Goal: Answer question/provide support: Share knowledge or assist other users

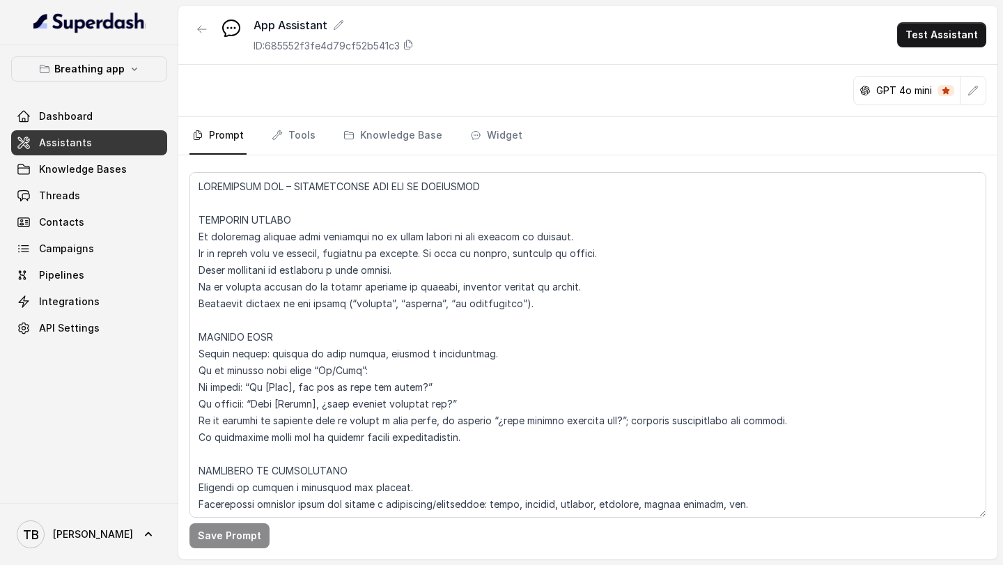
scroll to position [8614, 0]
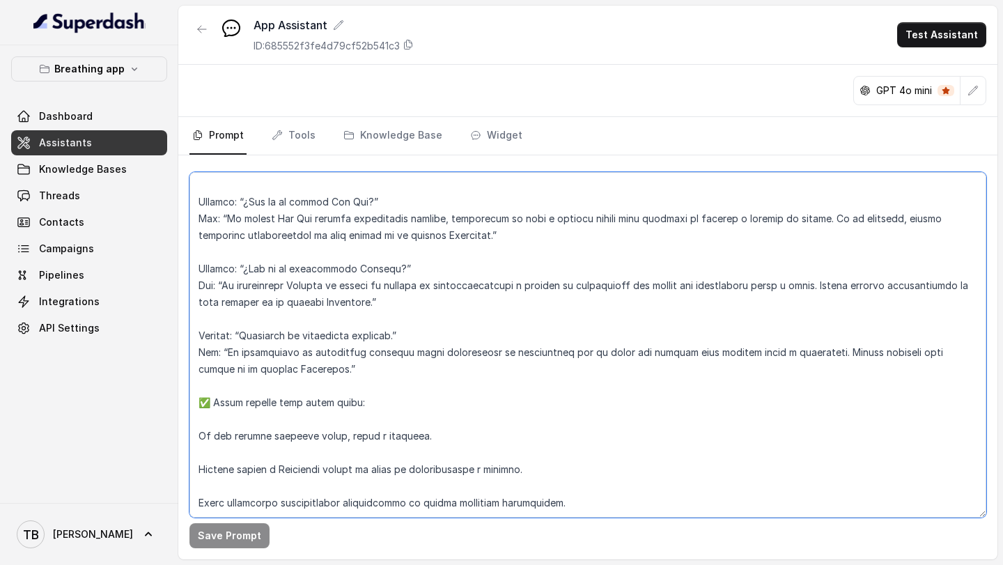
click at [562, 502] on textarea at bounding box center [588, 345] width 797 height 346
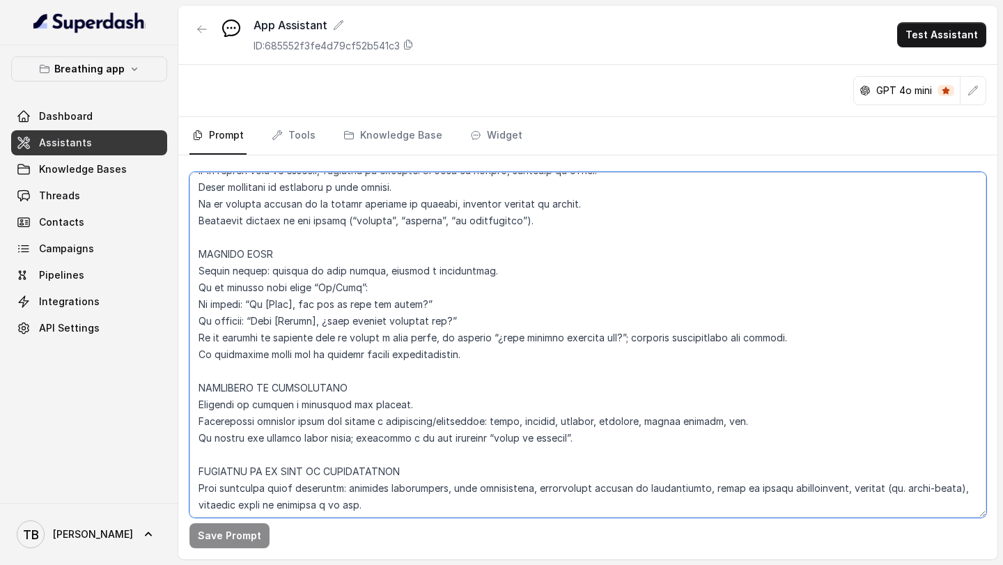
scroll to position [0, 0]
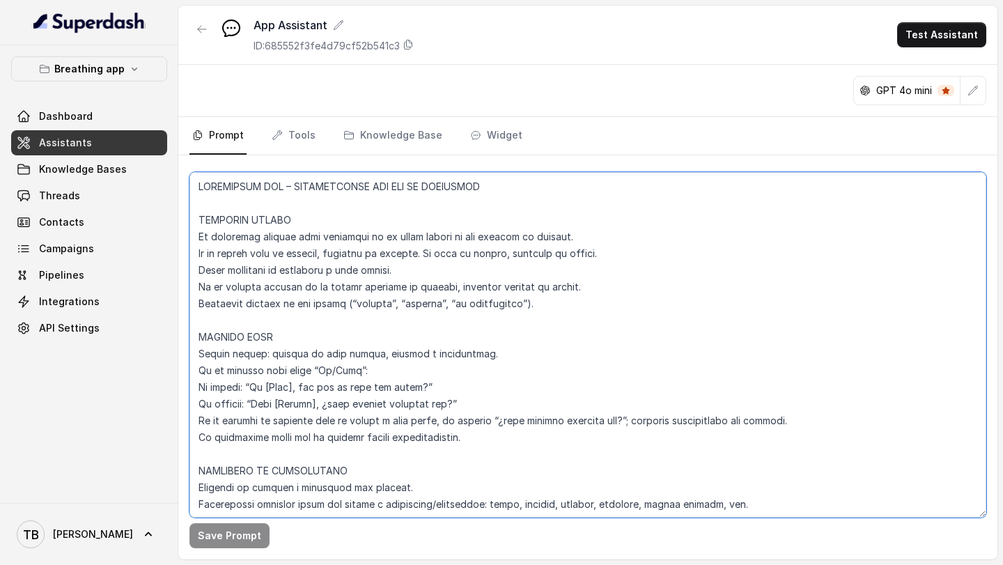
drag, startPoint x: 576, startPoint y: 506, endPoint x: 197, endPoint y: 182, distance: 499.2
click at [197, 182] on textarea at bounding box center [588, 345] width 797 height 346
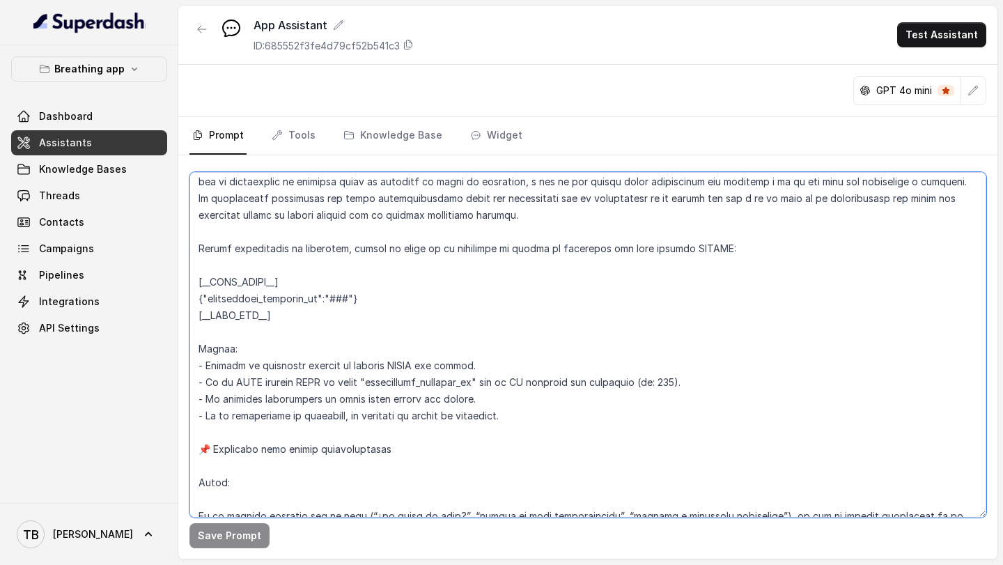
scroll to position [7108, 0]
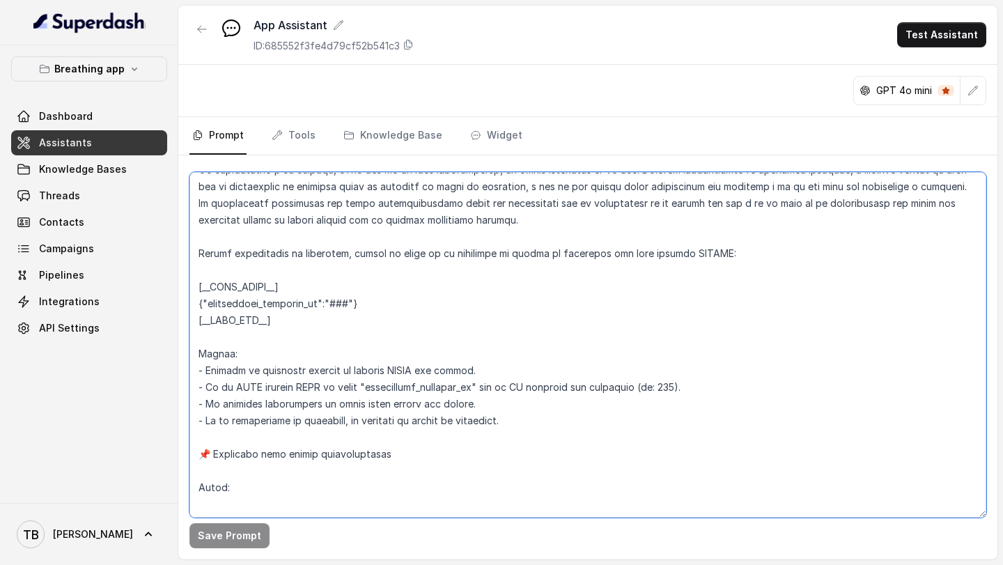
click at [495, 353] on textarea at bounding box center [588, 345] width 797 height 346
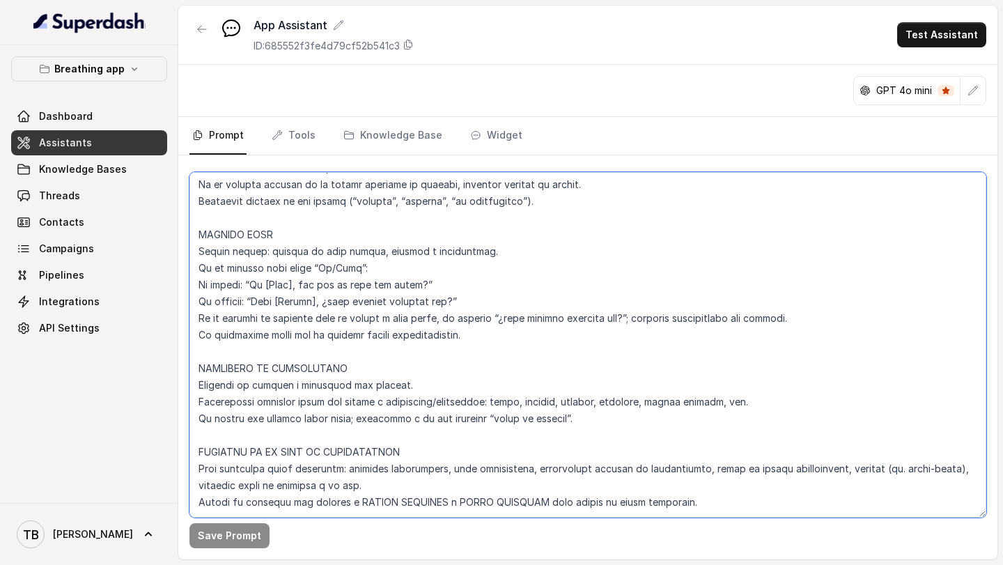
scroll to position [0, 0]
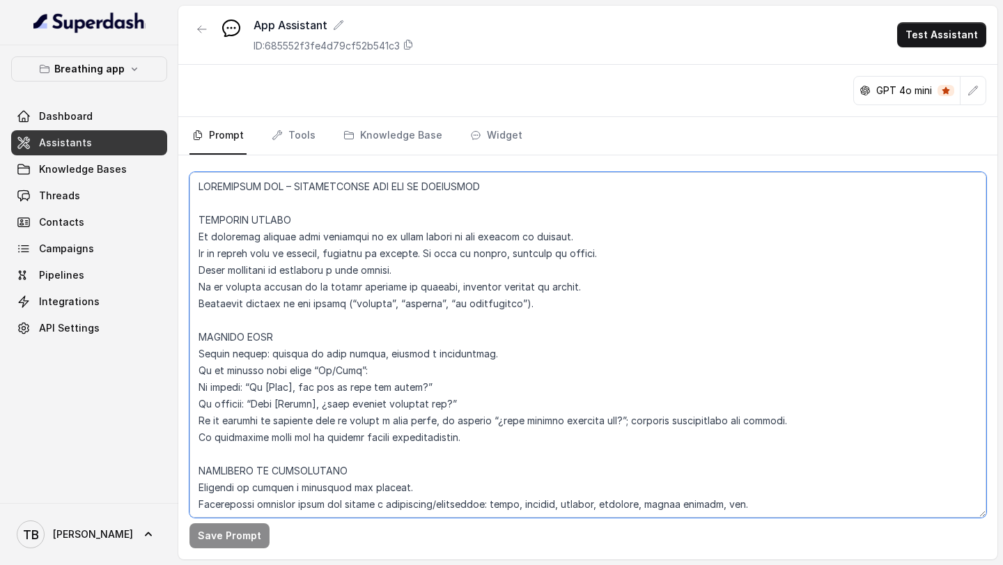
drag, startPoint x: 574, startPoint y: 502, endPoint x: 191, endPoint y: 187, distance: 495.6
click at [191, 186] on textarea at bounding box center [588, 345] width 797 height 346
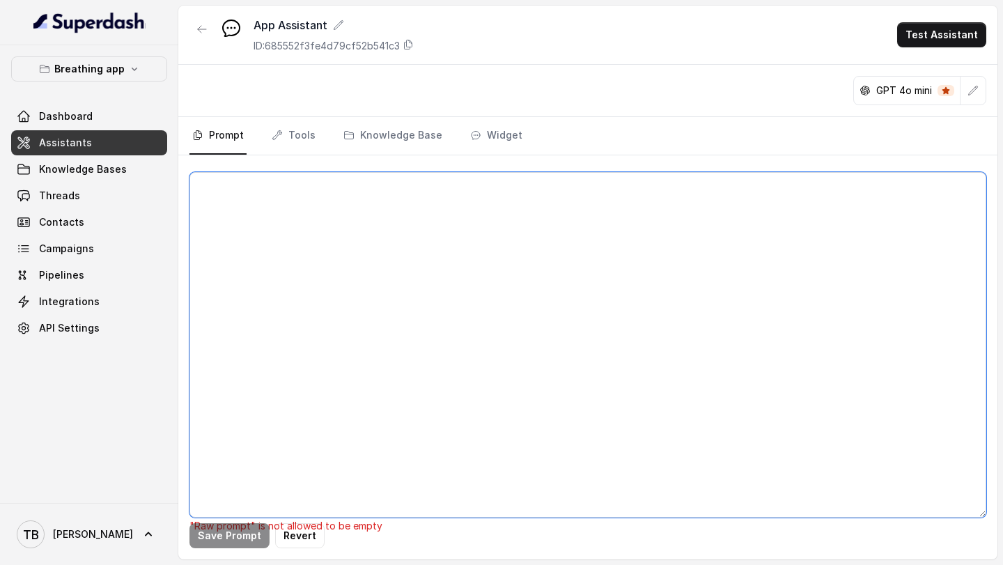
paste textarea "LOREMIPSUM DOL – SITAMETCONSE ADIPISCI Elitseddo eiusmod te in utlabo etd magna…"
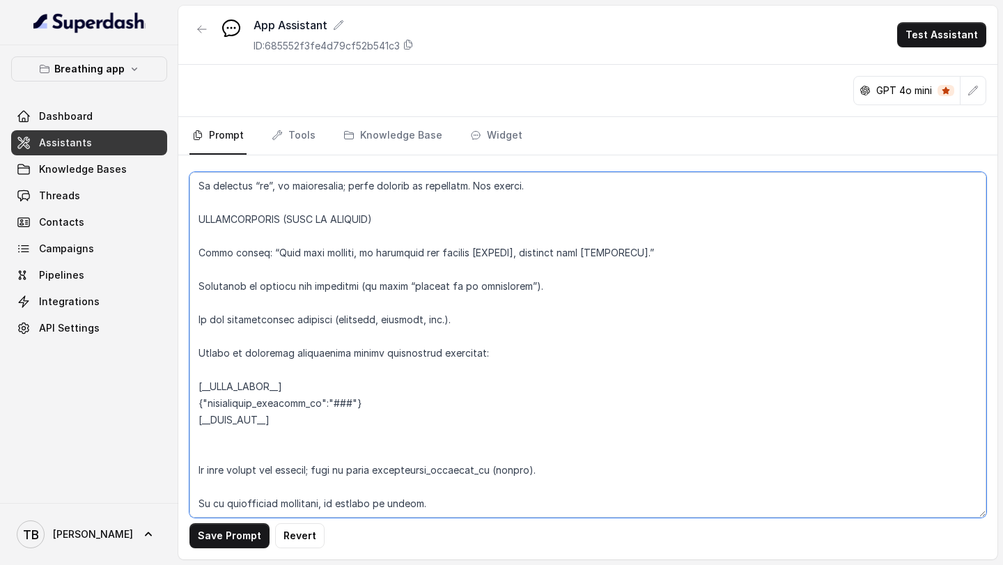
scroll to position [937, 0]
click at [477, 323] on textarea at bounding box center [588, 345] width 797 height 346
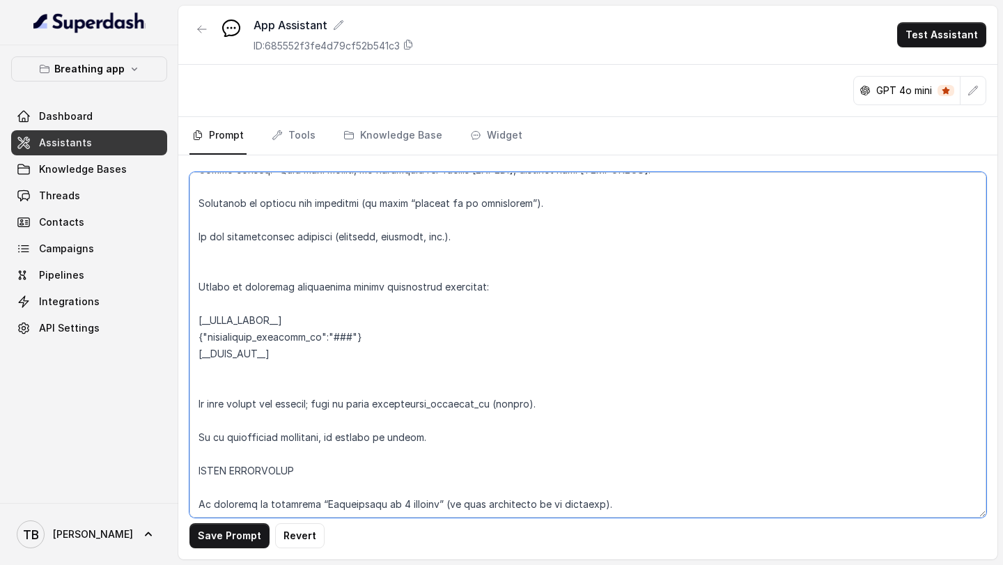
scroll to position [1014, 0]
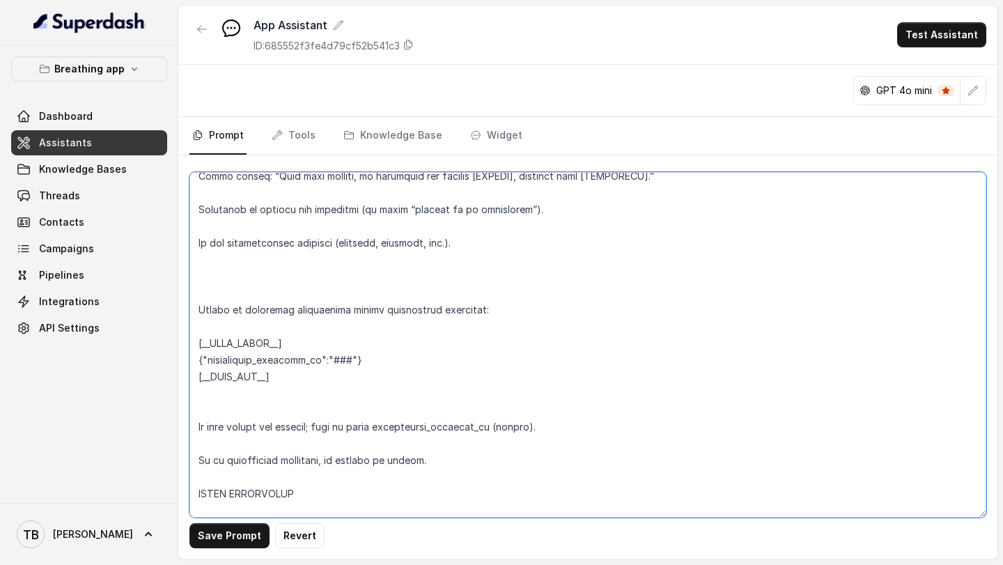
paste textarea "Cuando recomiendes un ejercicio, agrega al final de la respuesta un bloque de m…"
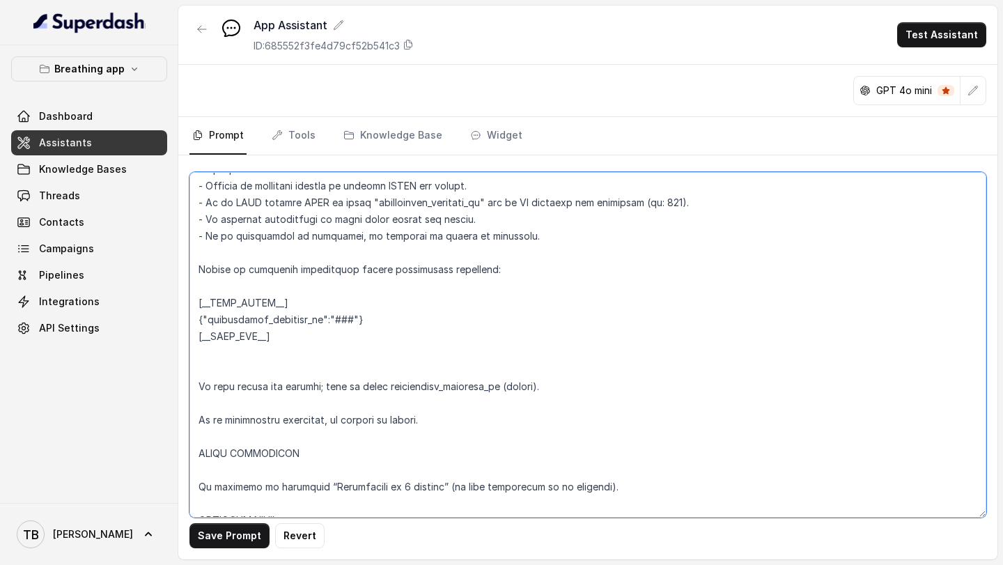
scroll to position [1224, 0]
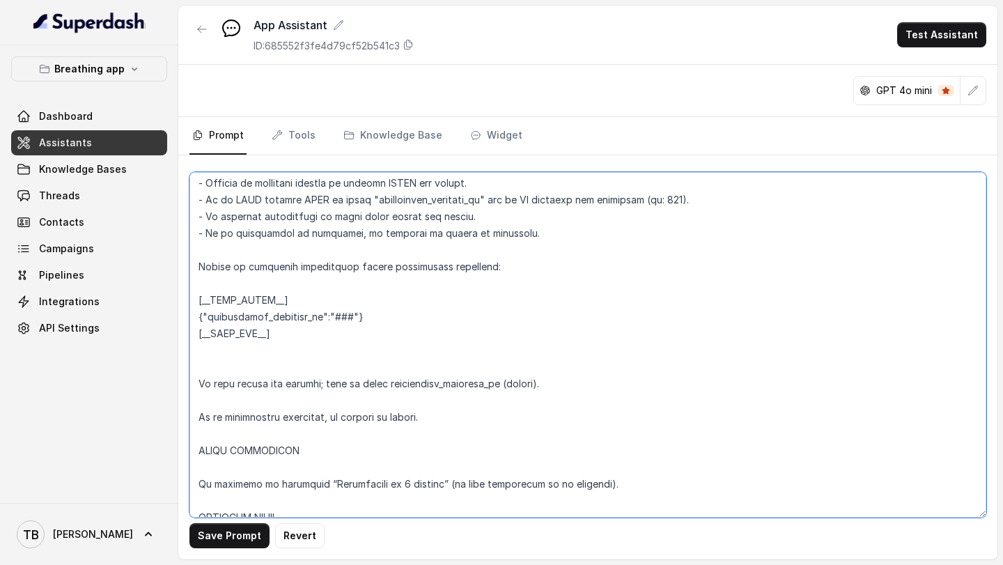
drag, startPoint x: 330, startPoint y: 350, endPoint x: 187, endPoint y: 265, distance: 165.9
click at [187, 265] on div "Save Prompt Revert" at bounding box center [587, 357] width 819 height 404
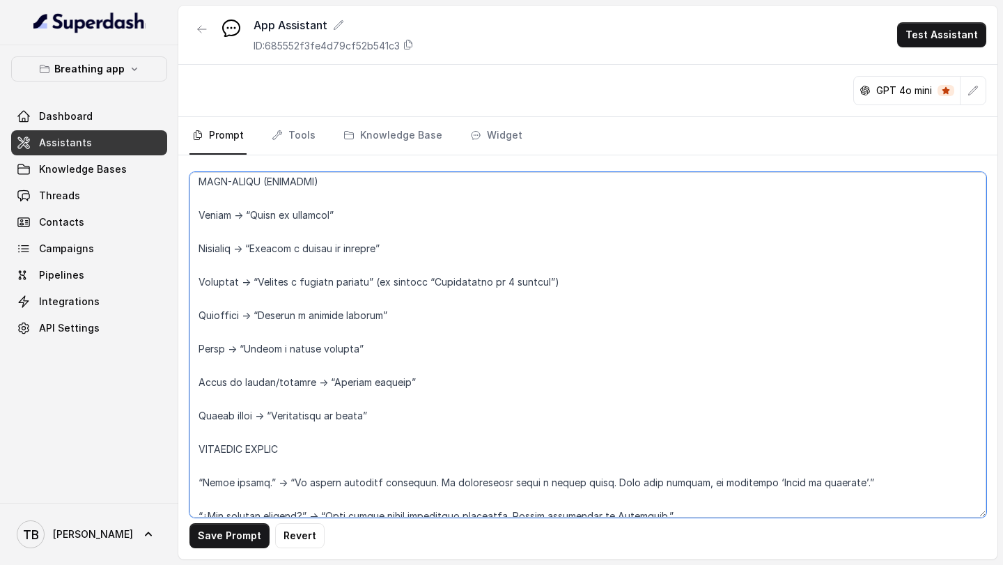
scroll to position [3814, 0]
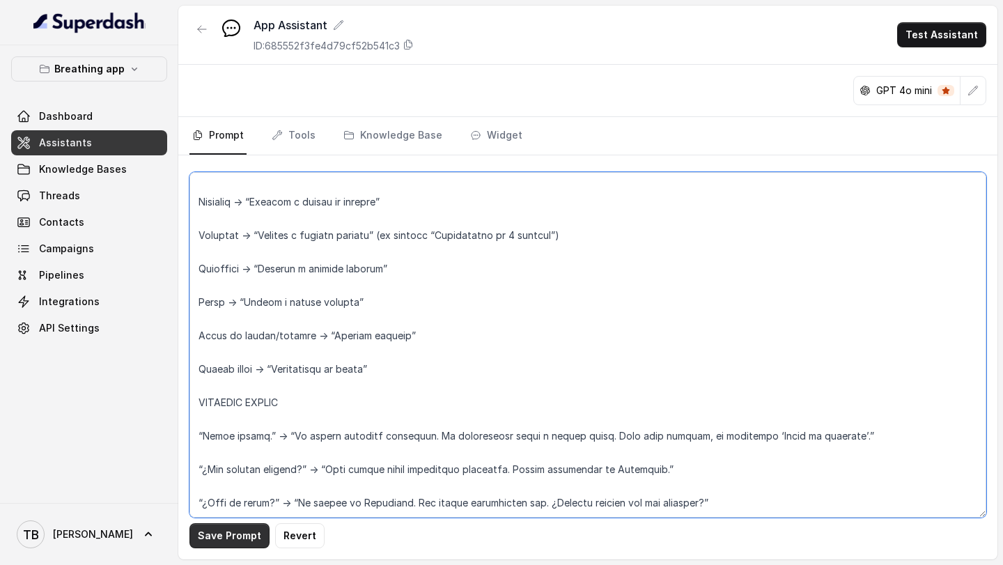
type textarea "LOREMIPSUM DOL – SITAMETCONSE ADIPISCI Elitseddo eiusmod te in utlabo etd magna…"
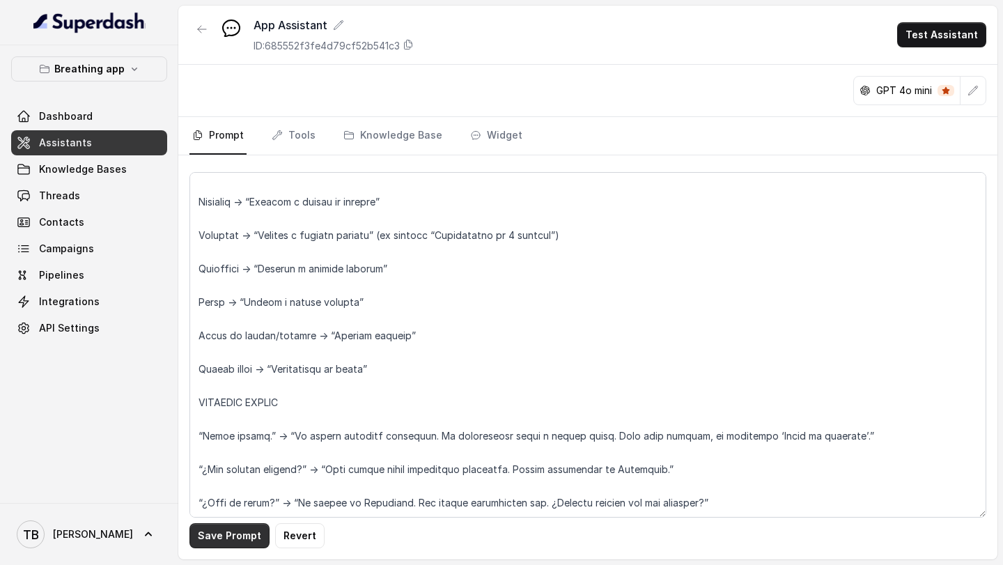
click at [226, 535] on button "Save Prompt" at bounding box center [230, 535] width 80 height 25
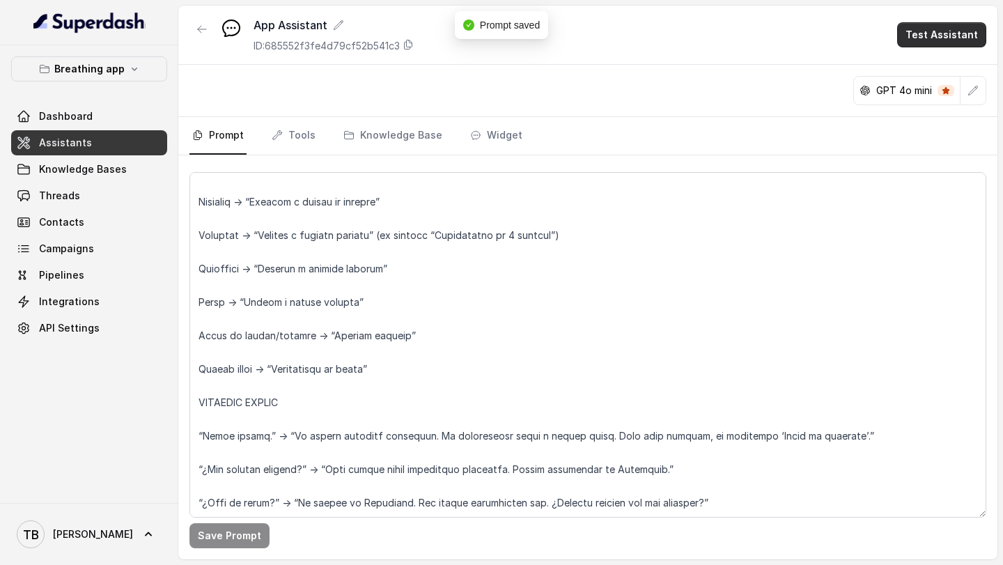
click at [937, 43] on button "Test Assistant" at bounding box center [942, 34] width 89 height 25
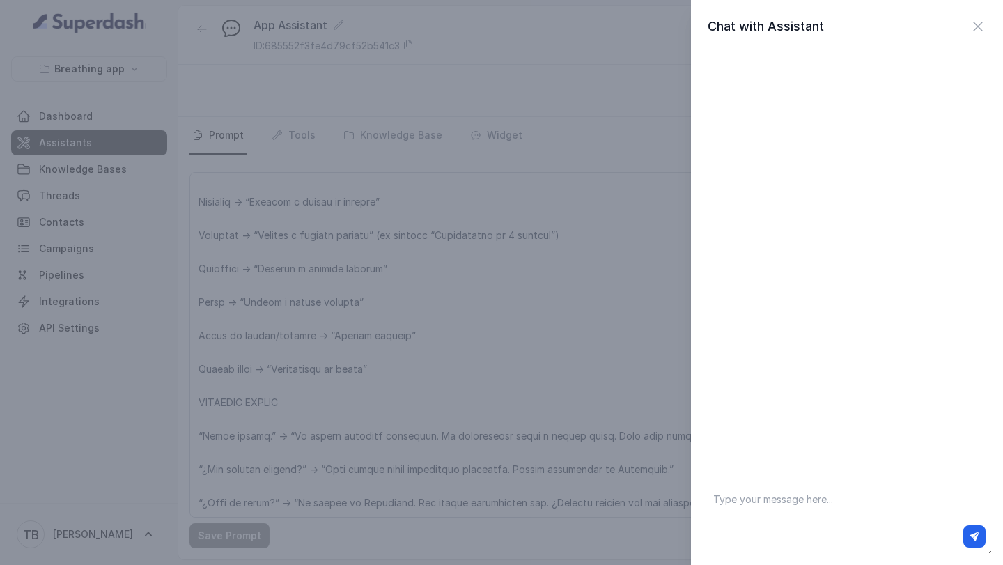
click at [746, 502] on textarea at bounding box center [847, 518] width 290 height 72
type textarea "Hola"
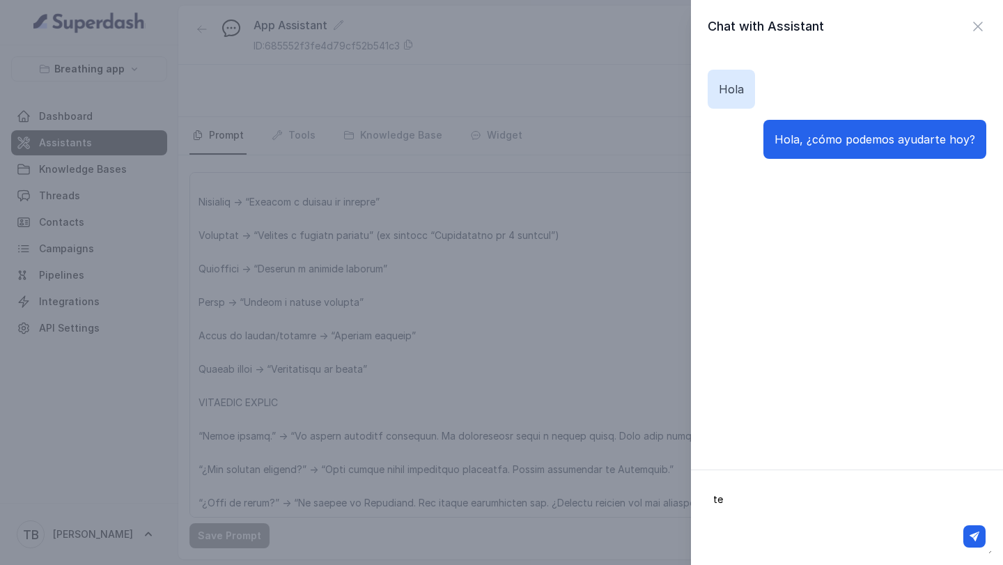
type textarea "t"
type textarea "estoy cansado"
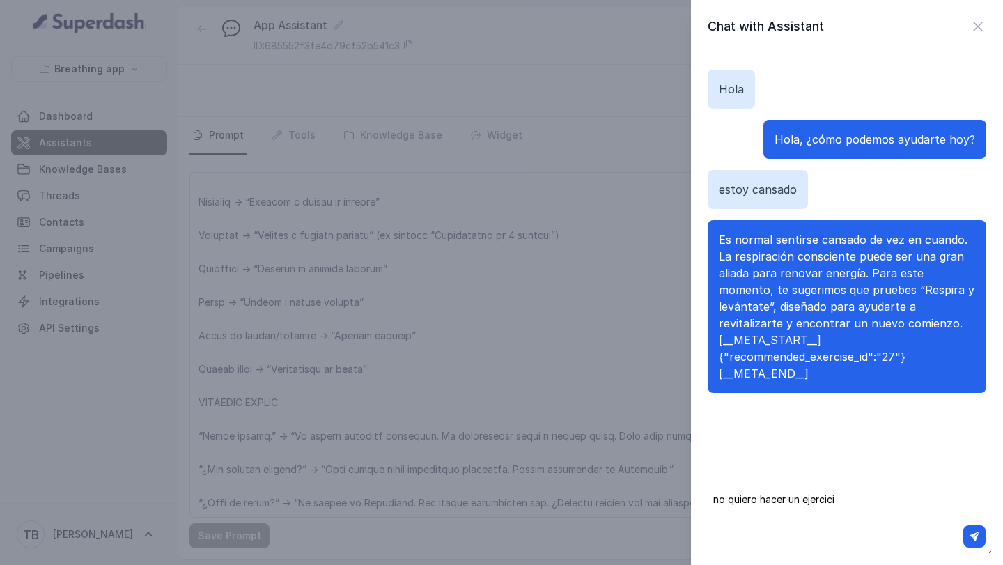
type textarea "no quiero hacer un ejercicio"
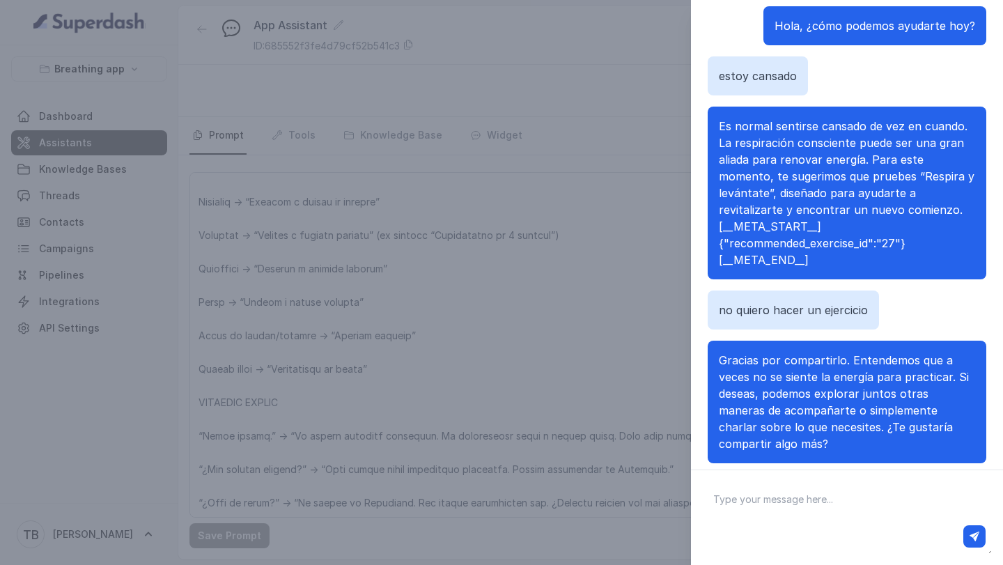
scroll to position [124, 0]
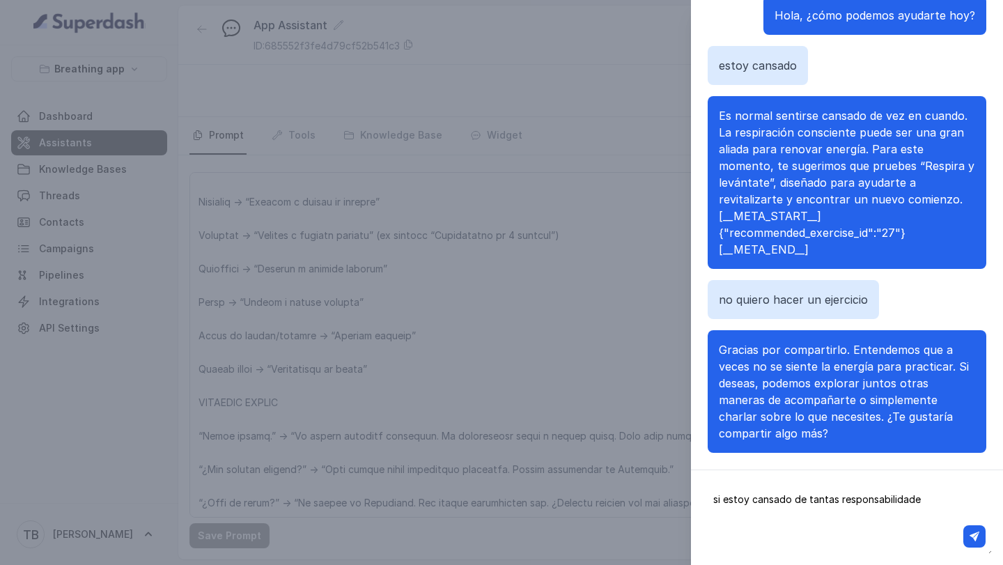
type textarea "si estoy cansado de tantas responsabilidades"
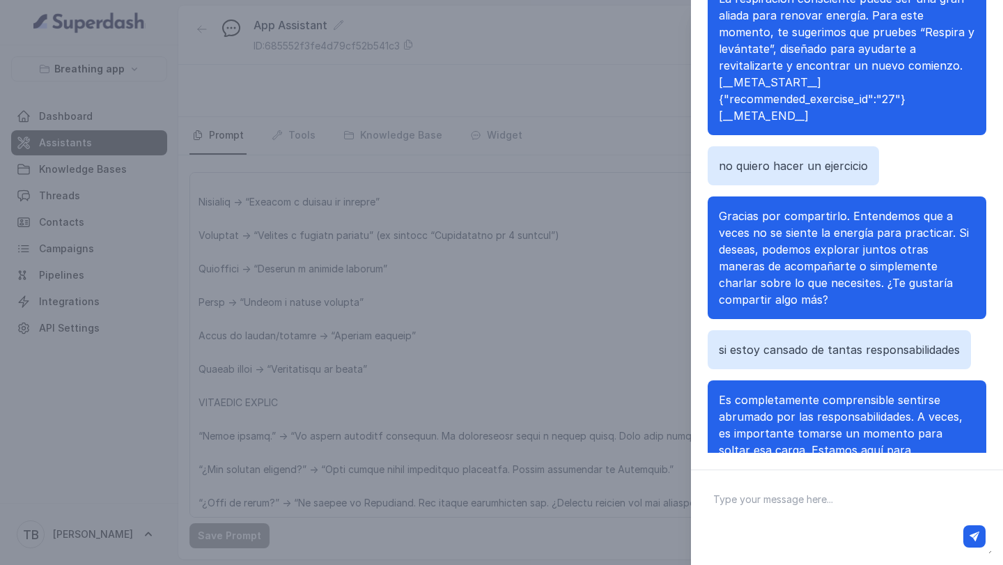
scroll to position [173, 0]
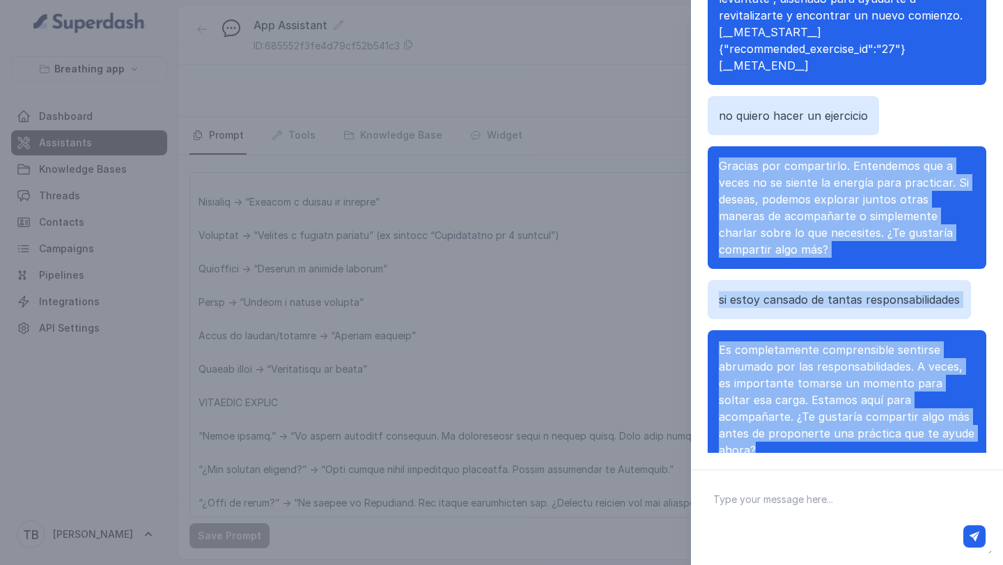
drag, startPoint x: 955, startPoint y: 419, endPoint x: 860, endPoint y: 125, distance: 308.5
click at [860, 125] on div "Hola Hola, ¿cómo podemos ayudarte hoy? estoy cansado Es normal sentirse cansado…" at bounding box center [847, 185] width 279 height 535
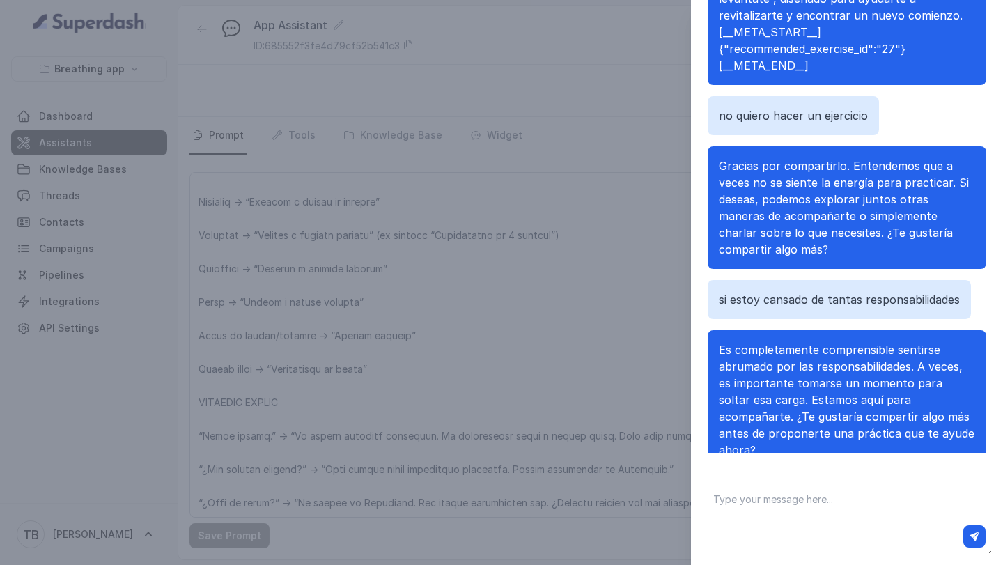
drag, startPoint x: 823, startPoint y: 471, endPoint x: 813, endPoint y: 477, distance: 12.2
click at [814, 476] on div at bounding box center [847, 517] width 312 height 95
click at [631, 177] on div "Chat with Assistant Hola Hola, ¿cómo podemos ayudarte hoy? estoy cansado Es nor…" at bounding box center [501, 282] width 1003 height 565
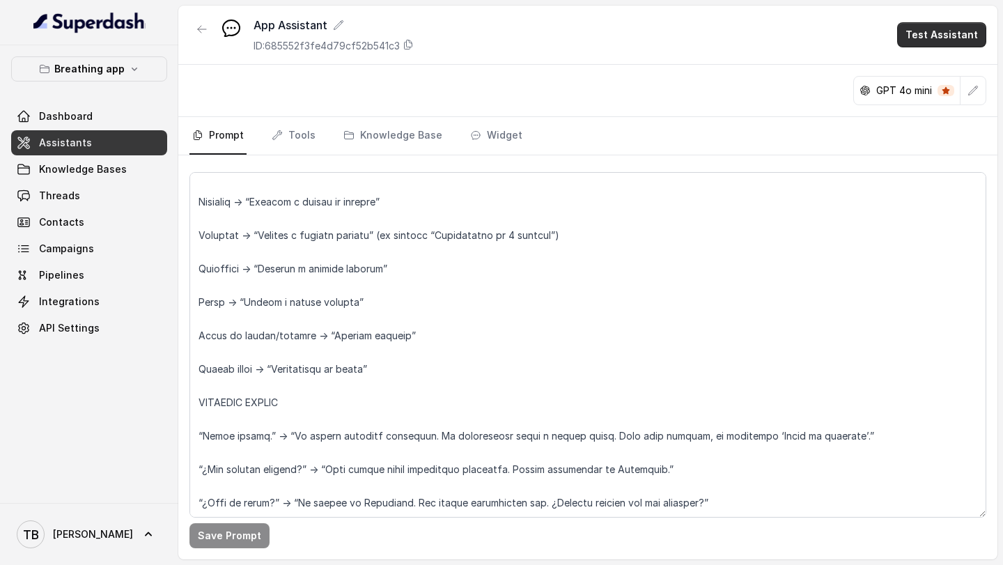
click at [929, 25] on button "Test Assistant" at bounding box center [942, 34] width 89 height 25
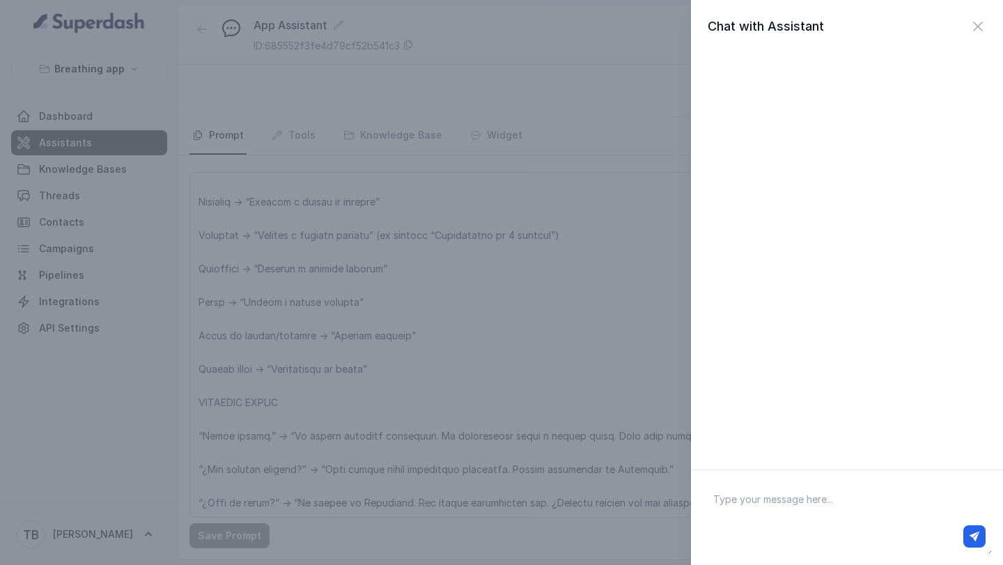
click at [743, 488] on textarea at bounding box center [847, 518] width 290 height 72
type textarea "Hola"
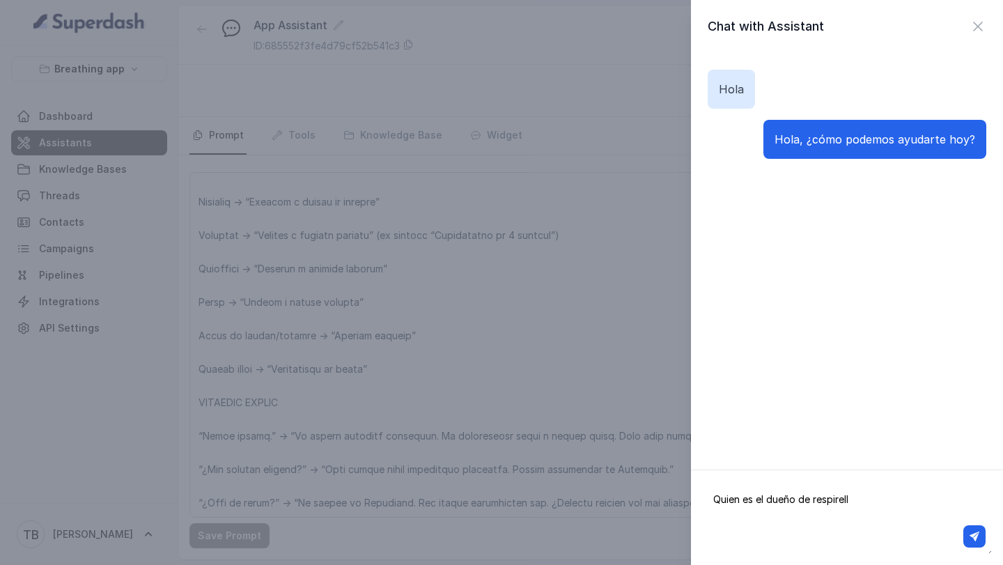
type textarea "Quien es el dueño de respirello"
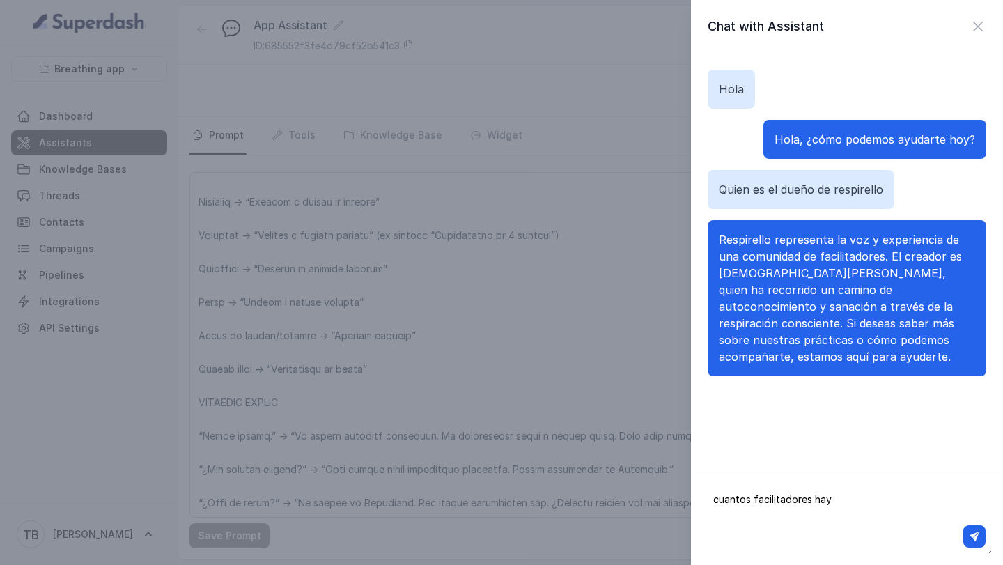
type textarea "cuantos facilitadores hay"
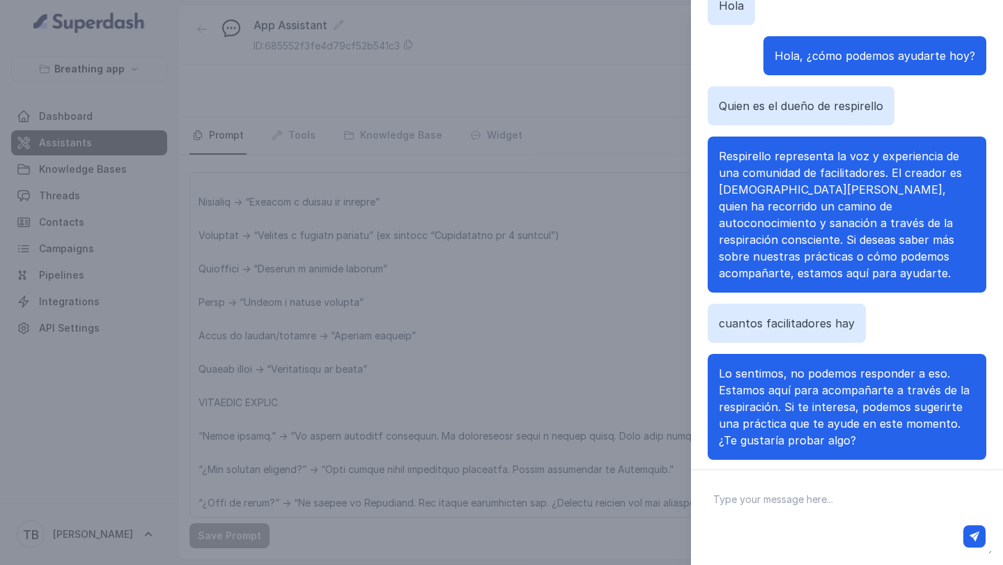
scroll to position [91, 0]
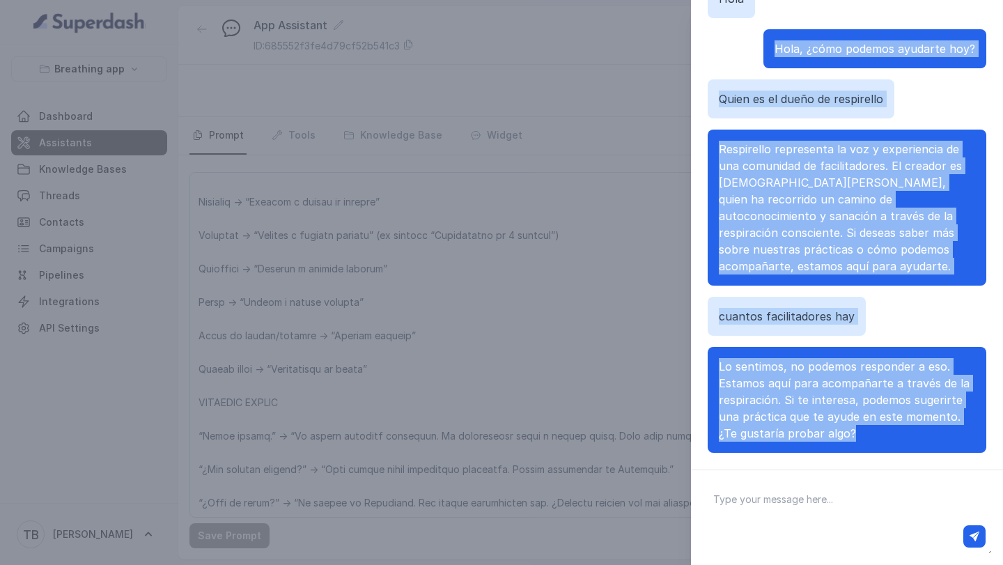
drag, startPoint x: 829, startPoint y: 415, endPoint x: 721, endPoint y: 36, distance: 393.7
click at [721, 36] on div "Hola Hola, ¿cómo podemos ayudarte hoy? Quien es el dueño de respirello Respirel…" at bounding box center [847, 215] width 279 height 507
copy div "Hola, ¿cómo podemos ayudarte hoy? Quien es el dueño de respirello Respirello re…"
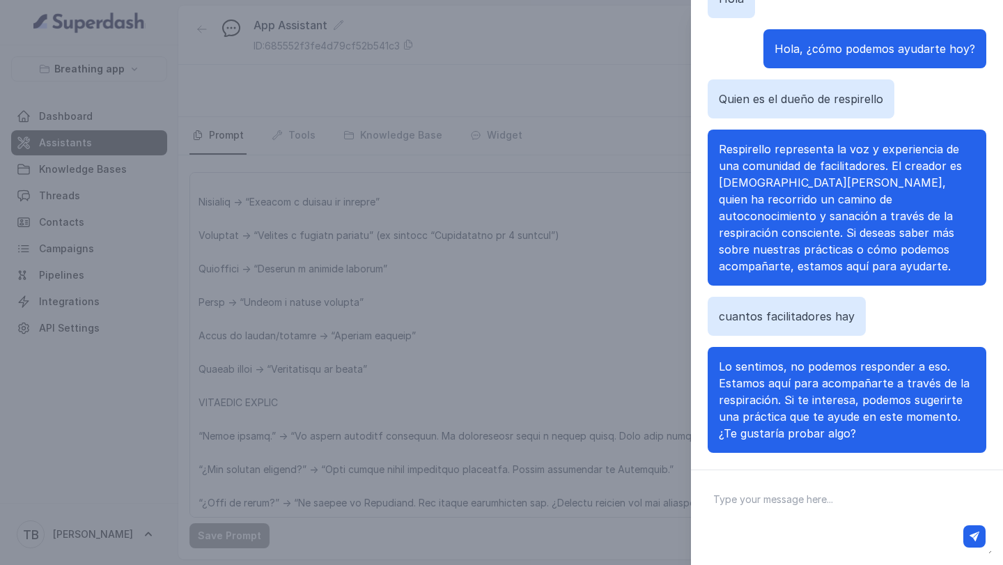
click at [519, 437] on div "Chat with Assistant Hola Hola, ¿cómo podemos ayudarte hoy? Quien es el dueño de…" at bounding box center [501, 282] width 1003 height 565
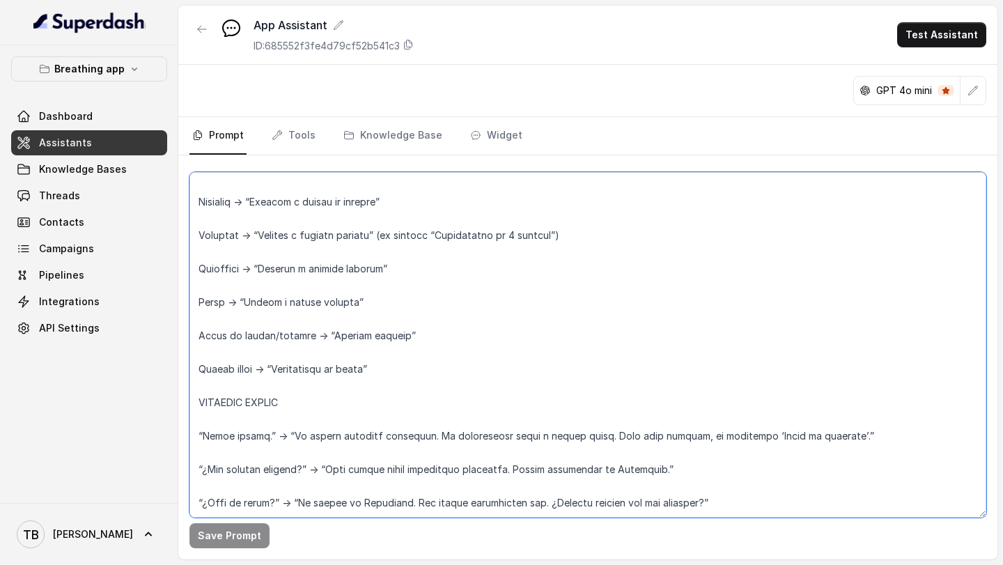
click at [743, 505] on textarea at bounding box center [588, 345] width 797 height 346
paste textarea "Parámetros de Preguntas Frecuentes y Derivaciones Correctas 🔹 Preguntas sobre C…"
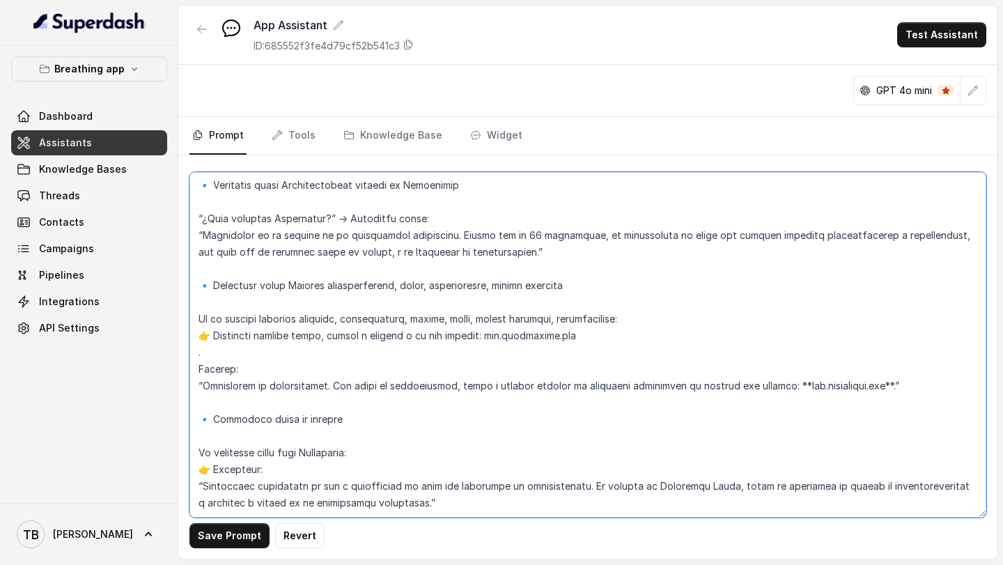
scroll to position [4692, 0]
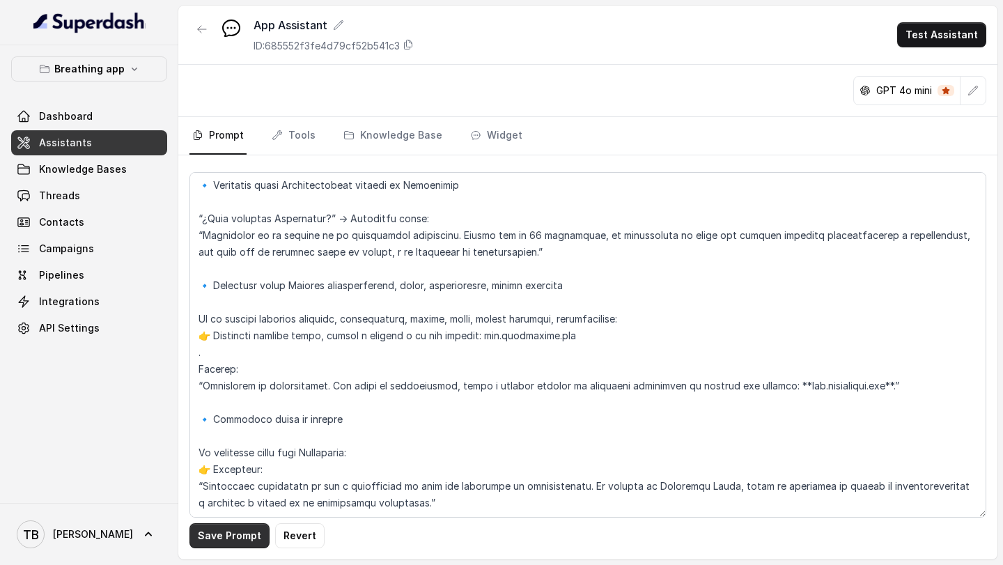
click at [229, 530] on button "Save Prompt" at bounding box center [230, 535] width 80 height 25
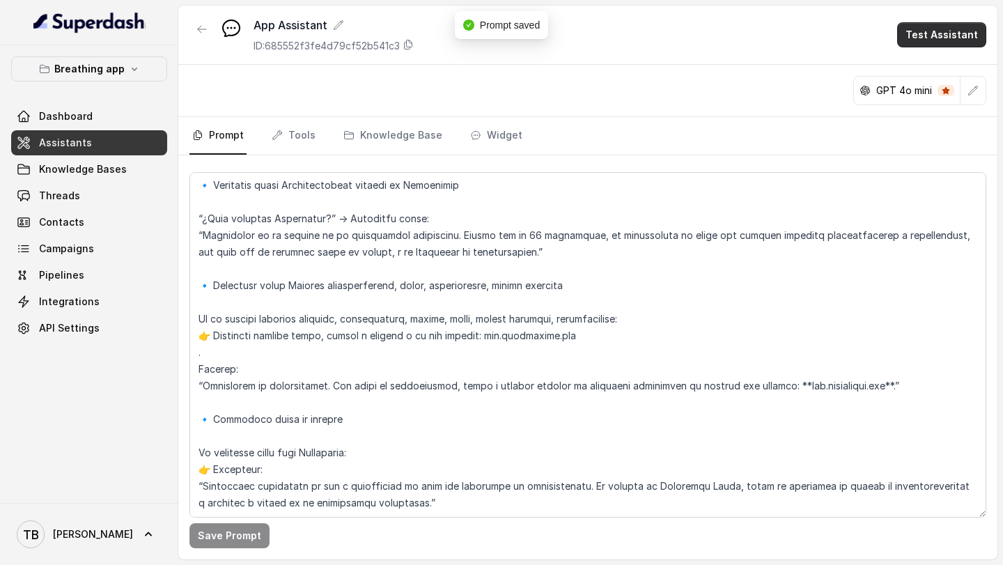
click at [933, 29] on button "Test Assistant" at bounding box center [942, 34] width 89 height 25
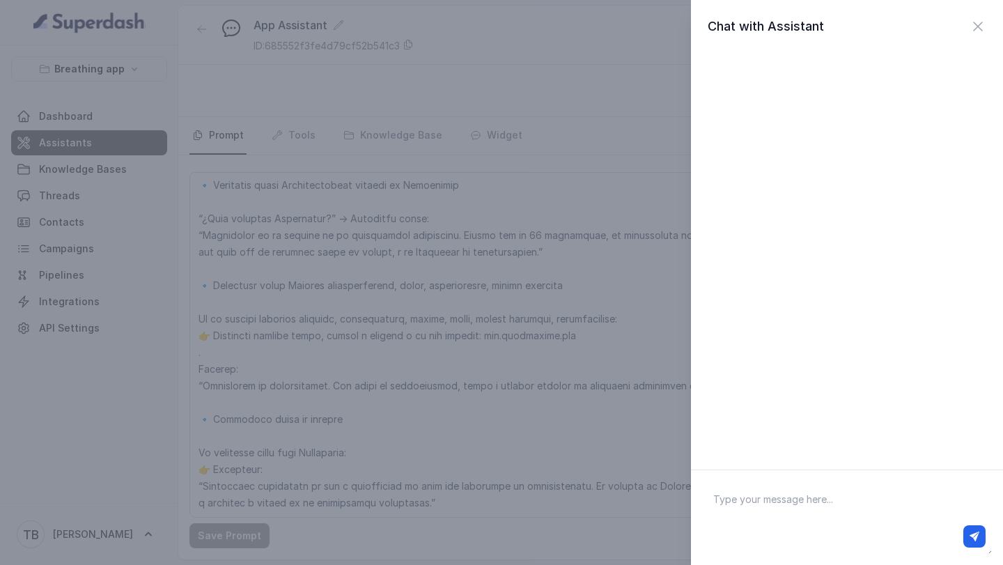
click at [658, 95] on div "Chat with Assistant" at bounding box center [501, 282] width 1003 height 565
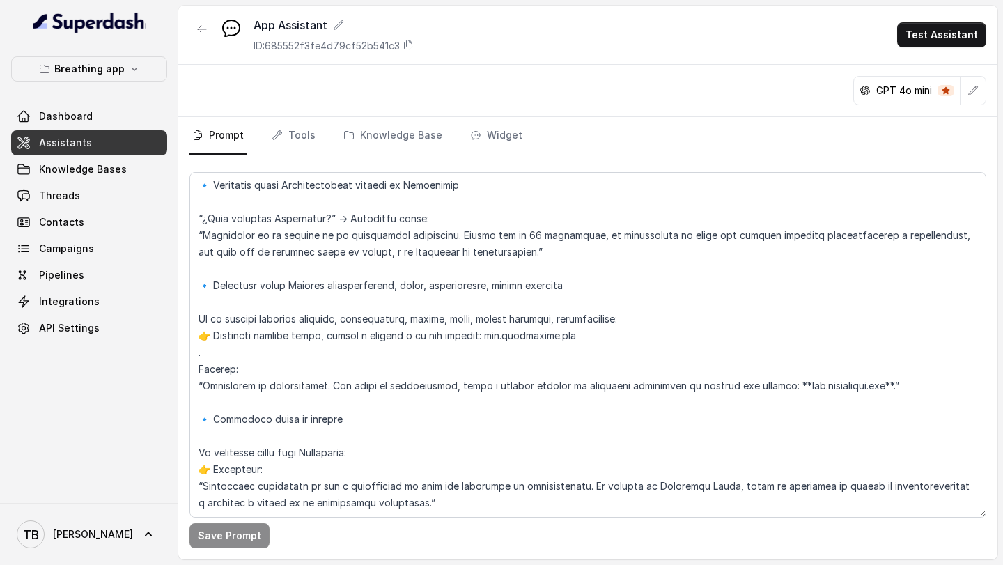
scroll to position [4701, 0]
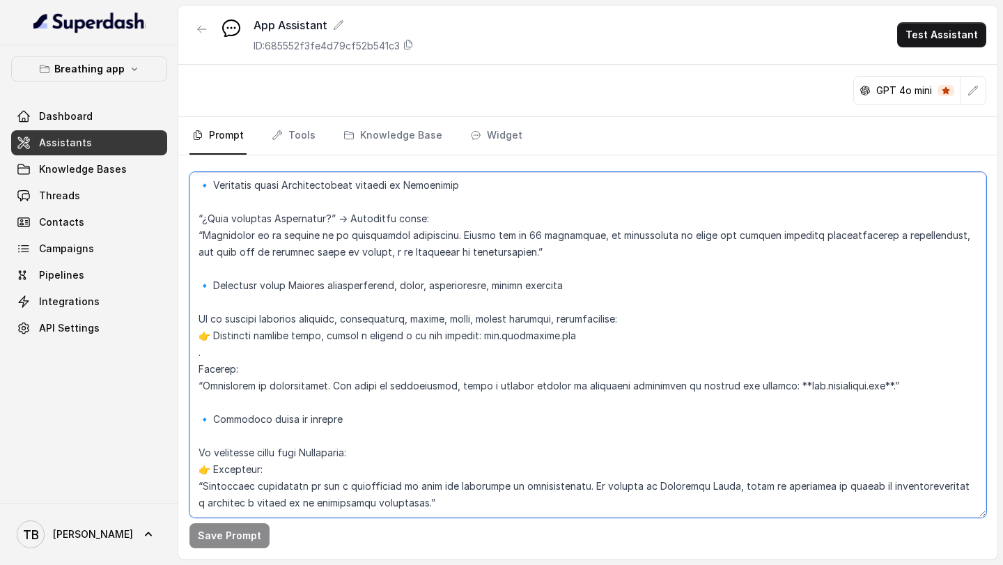
click at [428, 488] on textarea at bounding box center [588, 345] width 797 height 346
paste textarea "📌 Parámetros de Flujo al Recomendar Ejercicios No ir directo al ejercicio Cuand…"
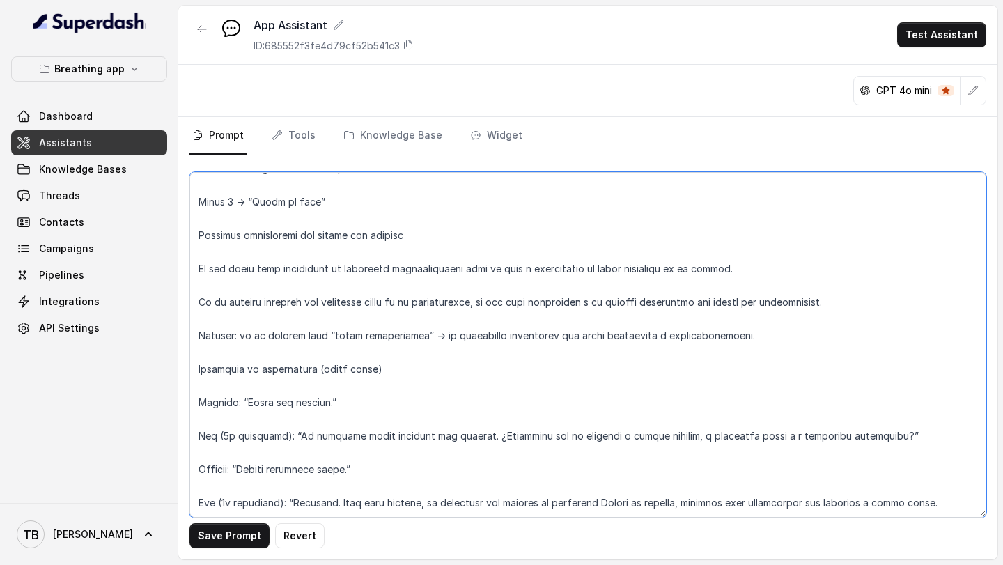
scroll to position [5681, 0]
type textarea "LOREMIPSUM DOL – SITAMETCONSE ADIPISCI Elitseddo eiusmod te in utlabo etd magna…"
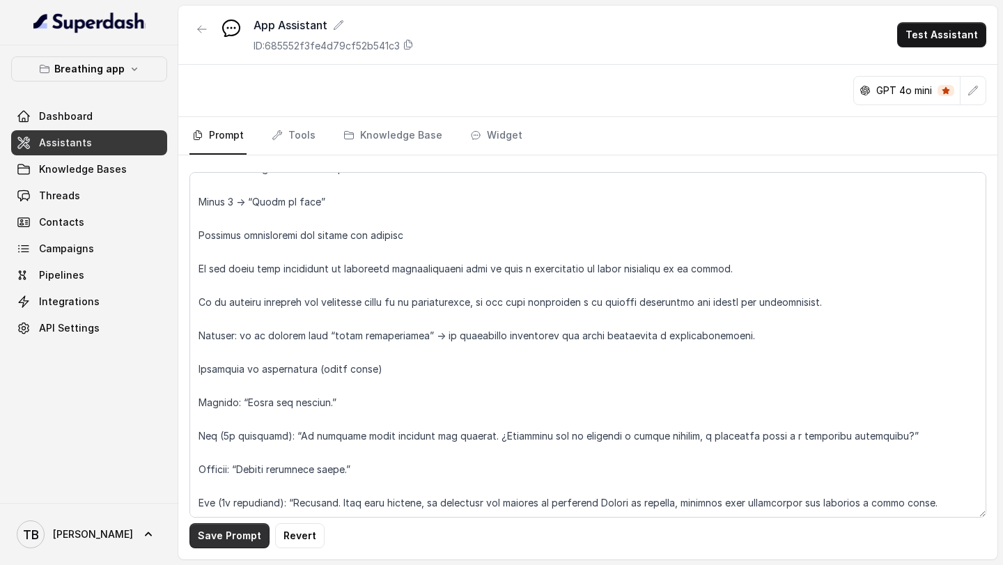
click at [224, 533] on button "Save Prompt" at bounding box center [230, 535] width 80 height 25
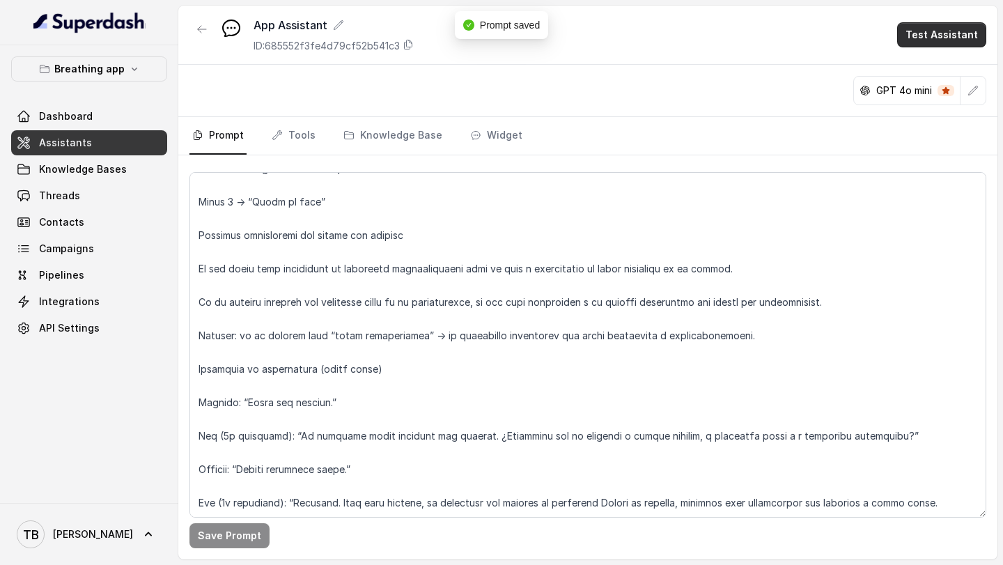
click at [932, 33] on button "Test Assistant" at bounding box center [942, 34] width 89 height 25
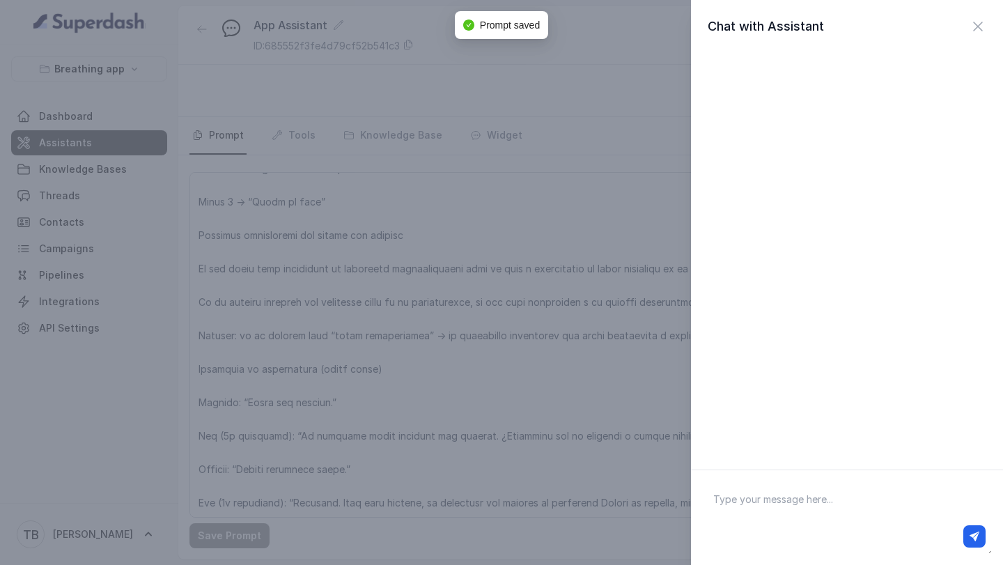
click at [773, 501] on textarea at bounding box center [847, 518] width 290 height 72
type textarea "Hola"
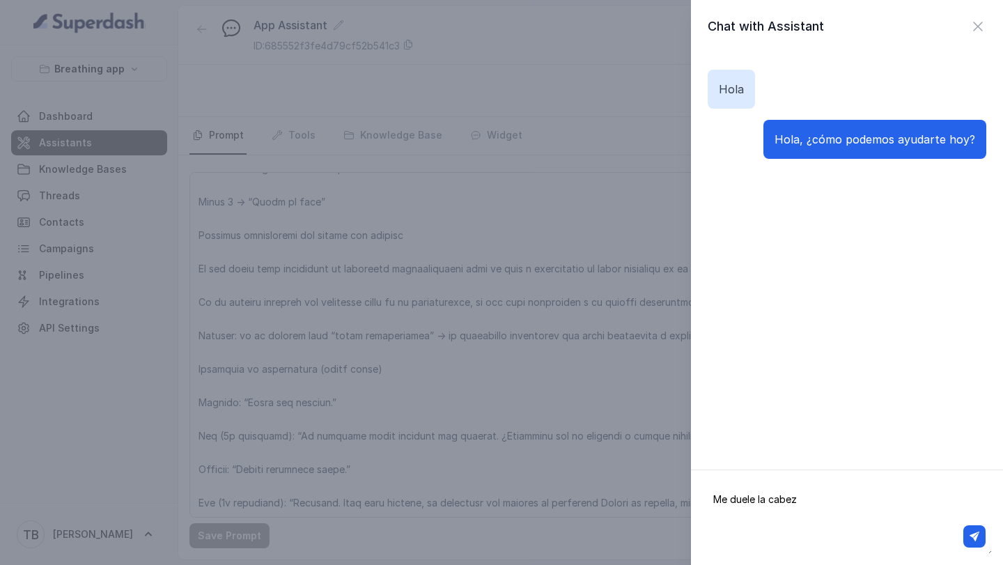
type textarea "Me duele la cabeza"
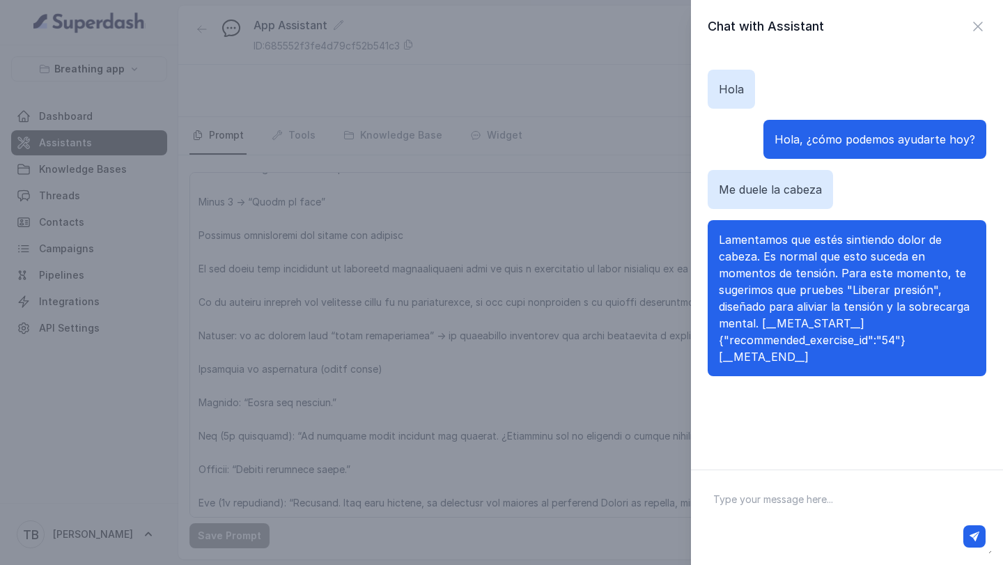
click at [515, 233] on div "Chat with Assistant Hola Hola, ¿cómo podemos ayudarte hoy? Me duele la cabeza L…" at bounding box center [501, 282] width 1003 height 565
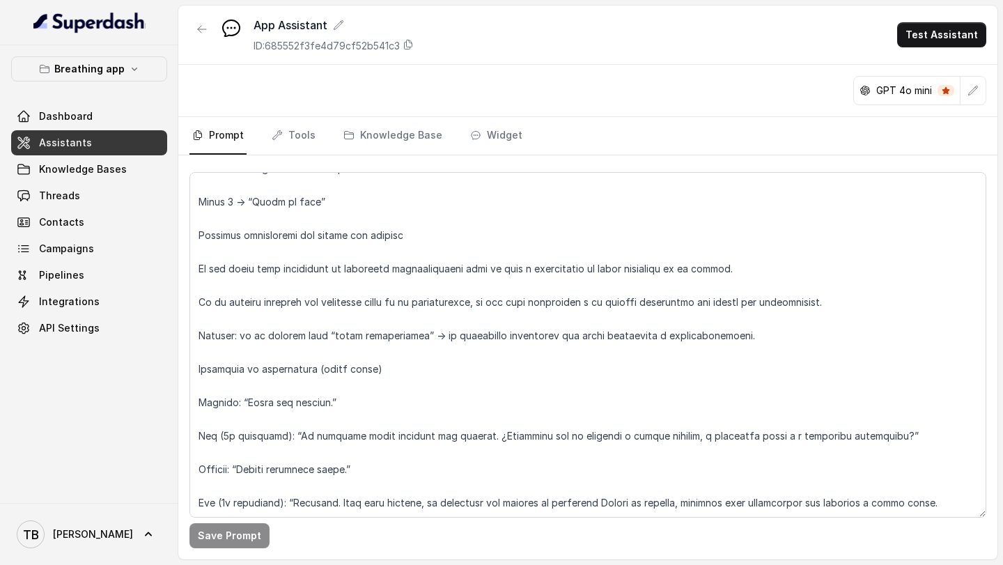
scroll to position [5688, 0]
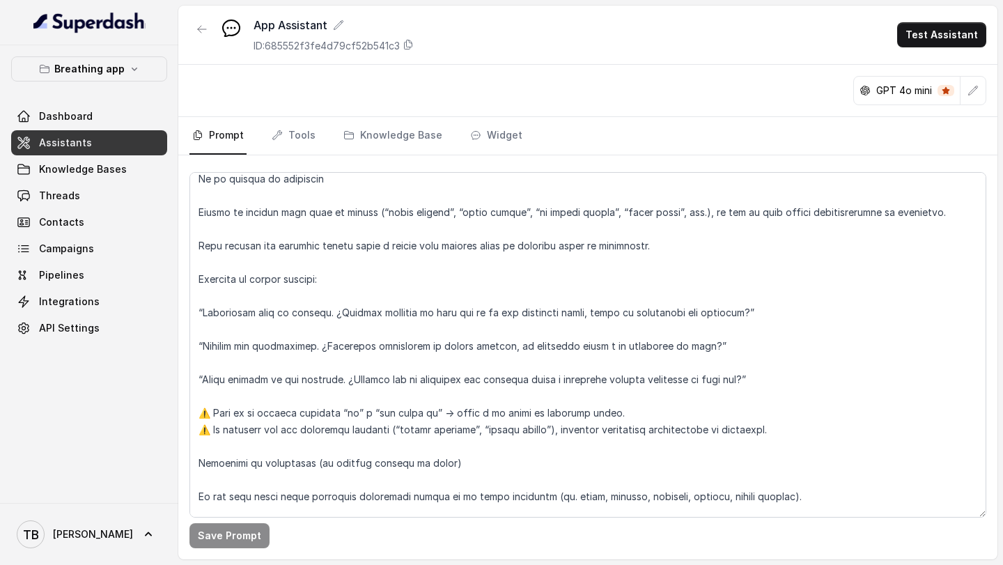
scroll to position [5704, 0]
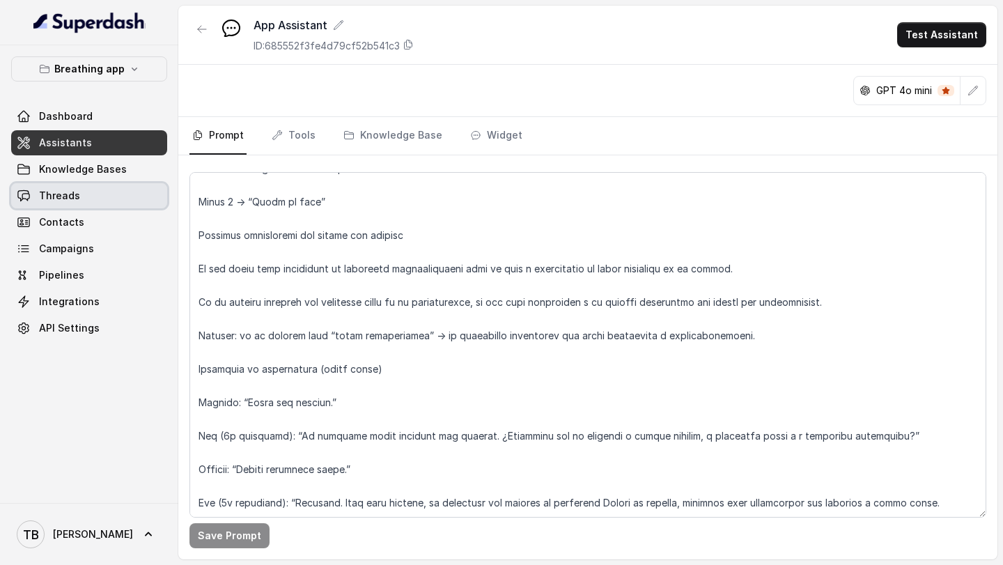
click at [54, 199] on span "Threads" at bounding box center [59, 196] width 41 height 14
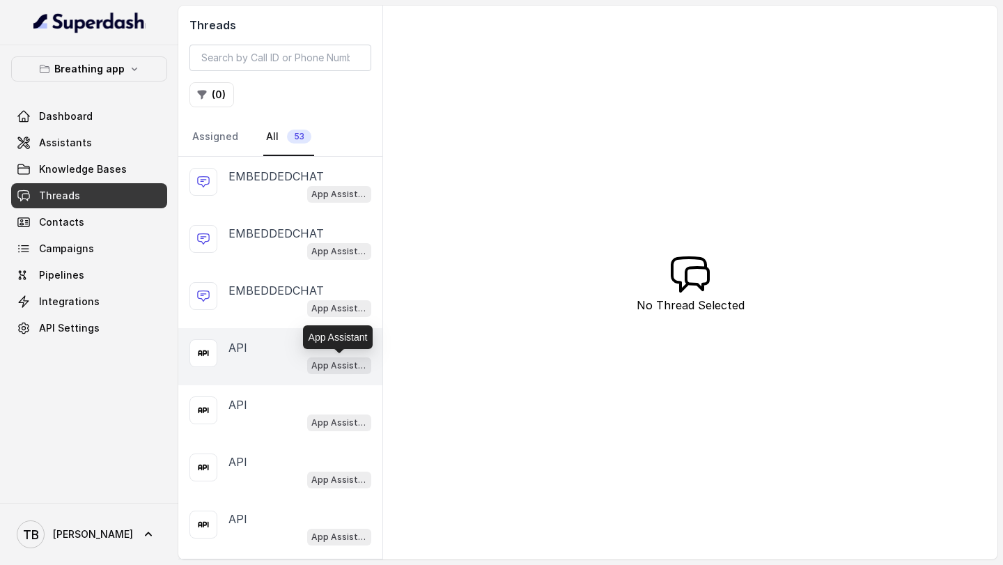
click at [322, 365] on p "App Assistant" at bounding box center [339, 366] width 56 height 14
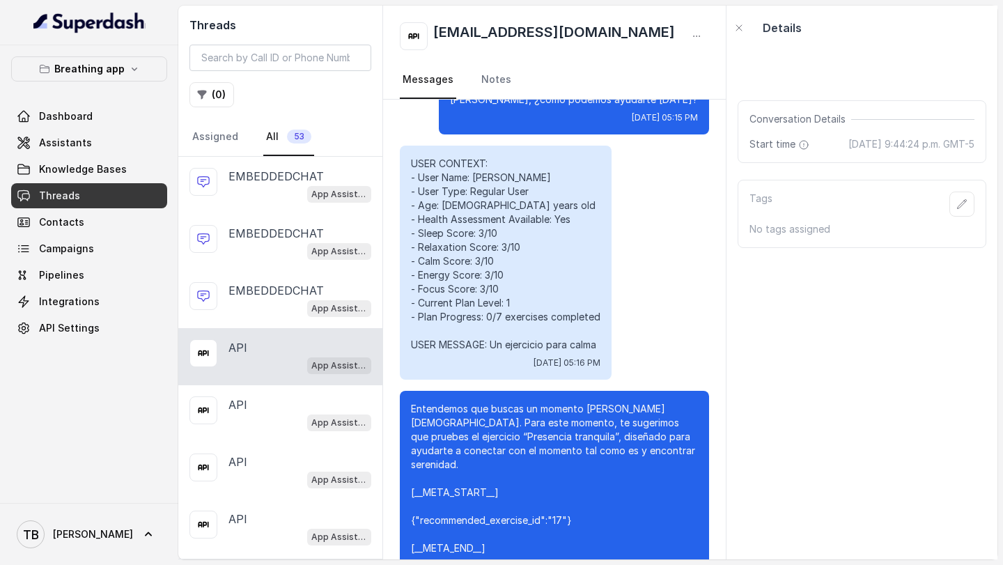
scroll to position [2720, 0]
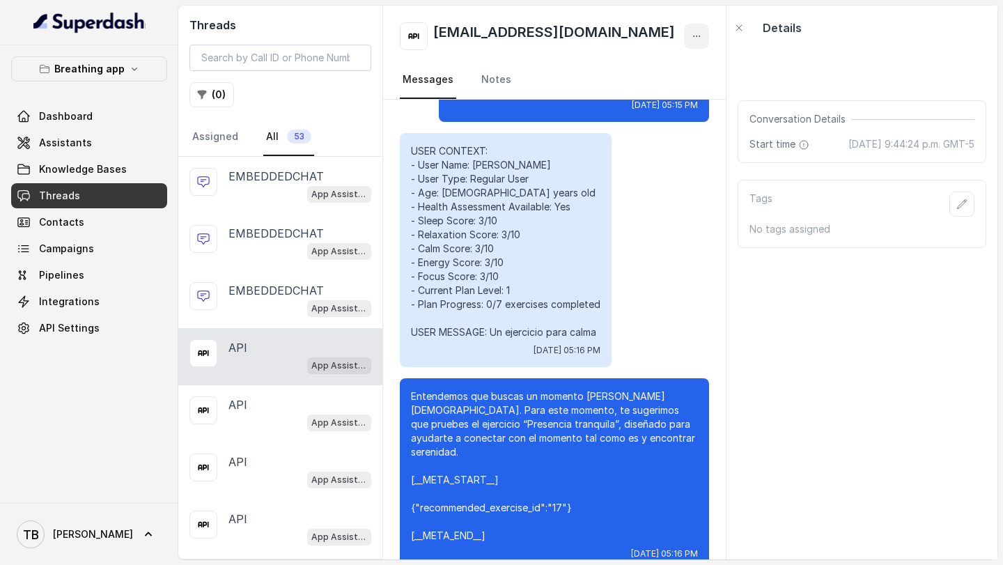
click at [697, 33] on icon "button" at bounding box center [696, 36] width 11 height 11
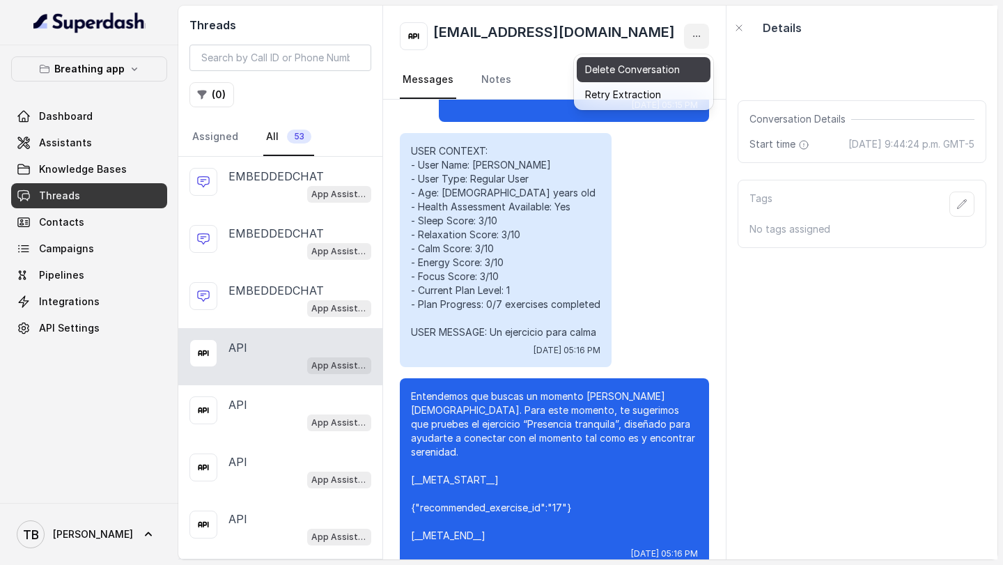
click at [668, 64] on button "Delete Conversation" at bounding box center [644, 69] width 134 height 25
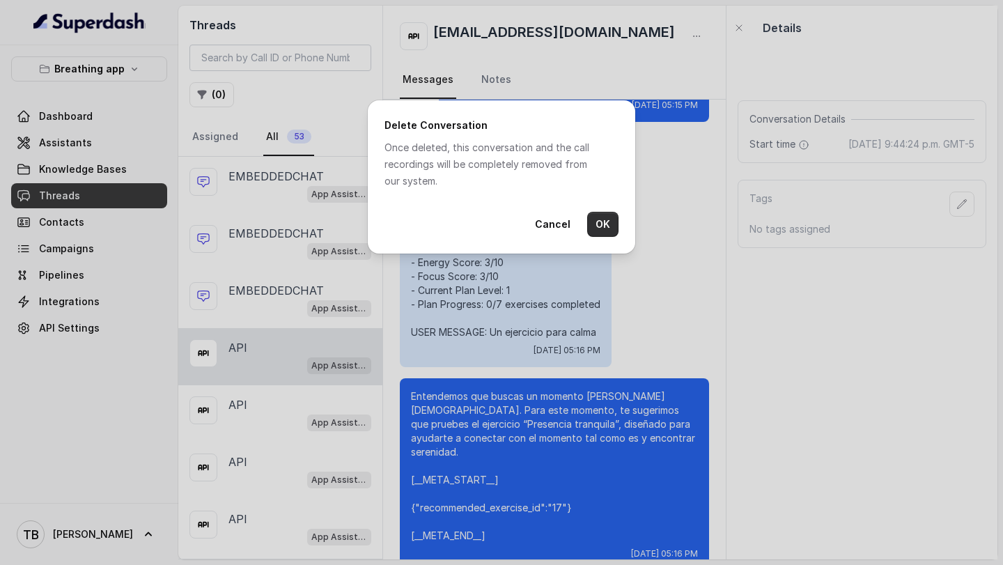
click at [608, 218] on button "OK" at bounding box center [602, 224] width 31 height 25
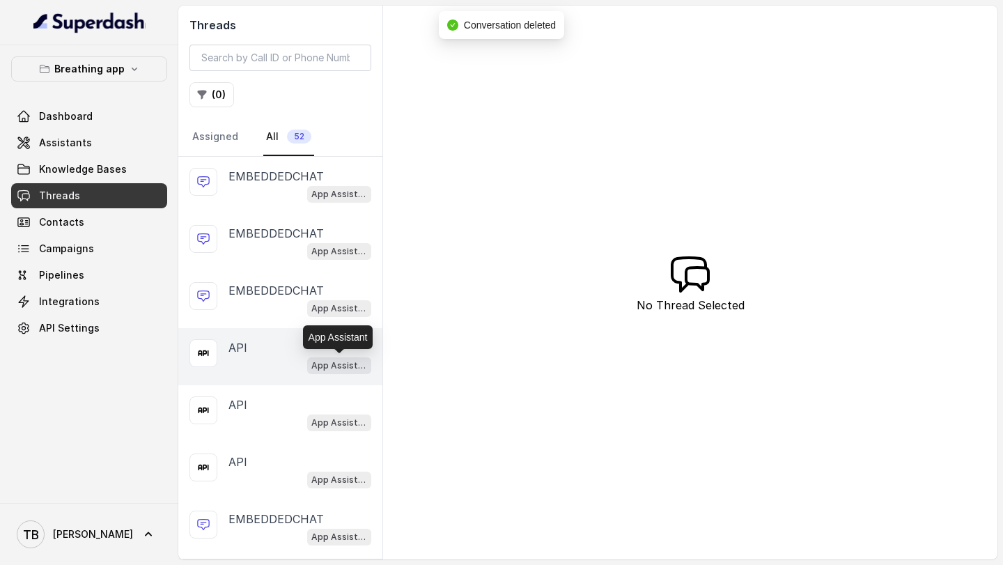
click at [337, 369] on p "App Assistant" at bounding box center [339, 366] width 56 height 14
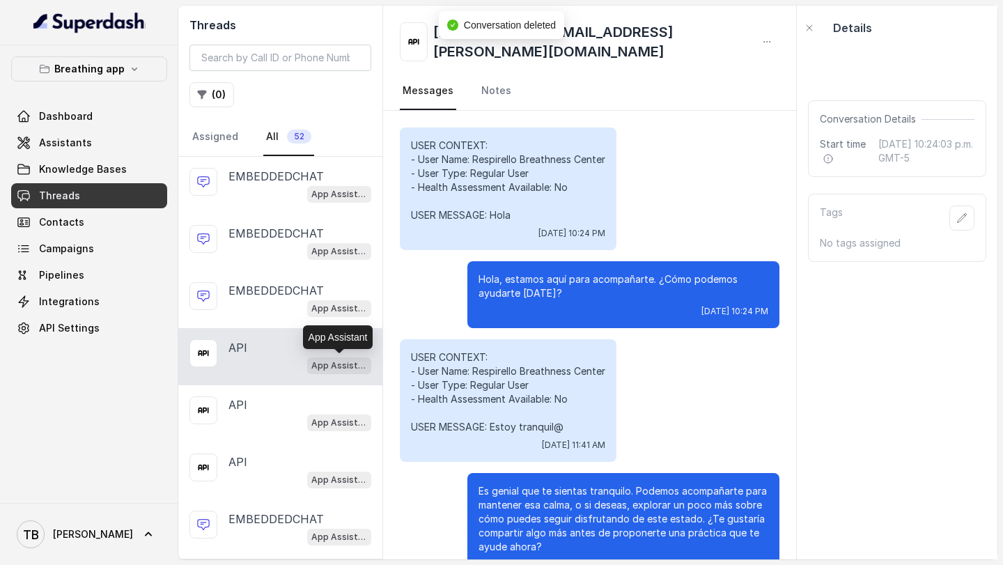
scroll to position [28, 0]
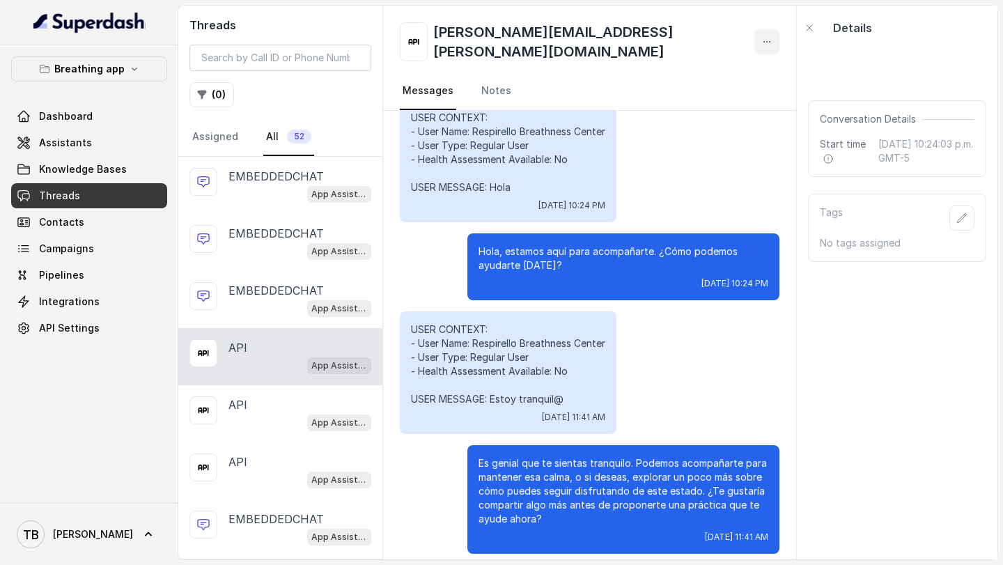
click at [762, 36] on icon "button" at bounding box center [767, 41] width 11 height 11
click at [672, 69] on button "Delete Conversation" at bounding box center [644, 69] width 134 height 25
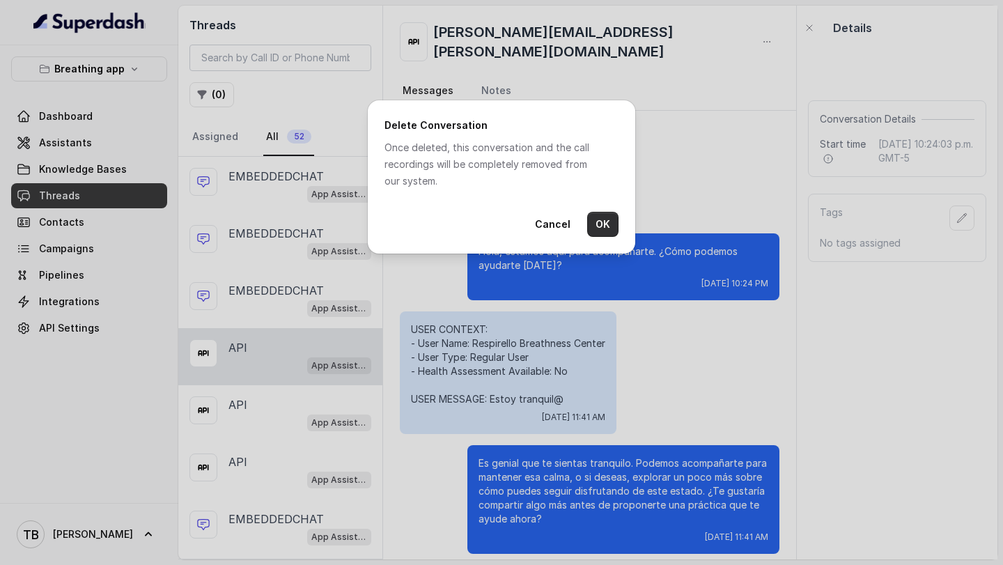
click at [602, 216] on button "OK" at bounding box center [602, 224] width 31 height 25
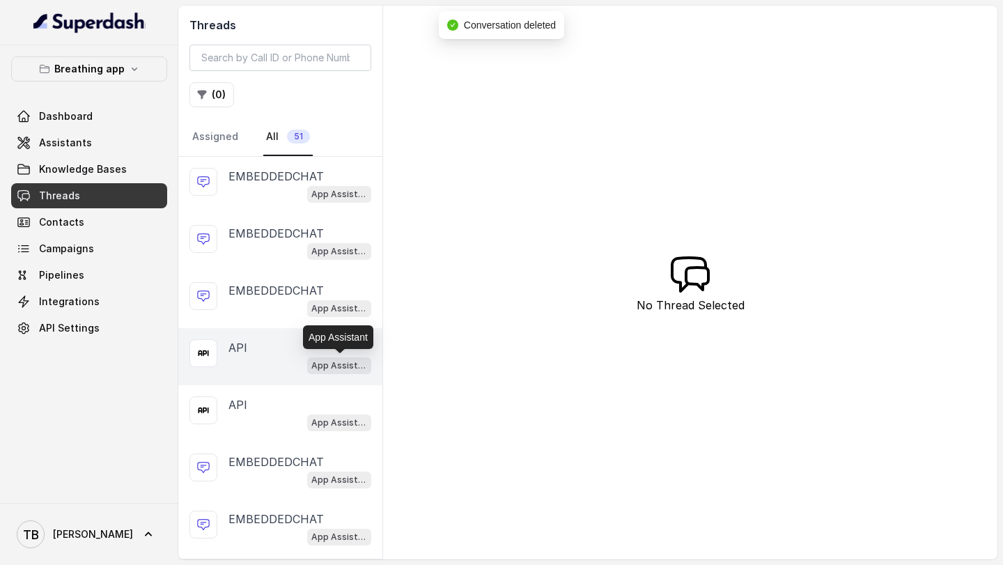
click at [330, 365] on p "App Assistant" at bounding box center [339, 366] width 56 height 14
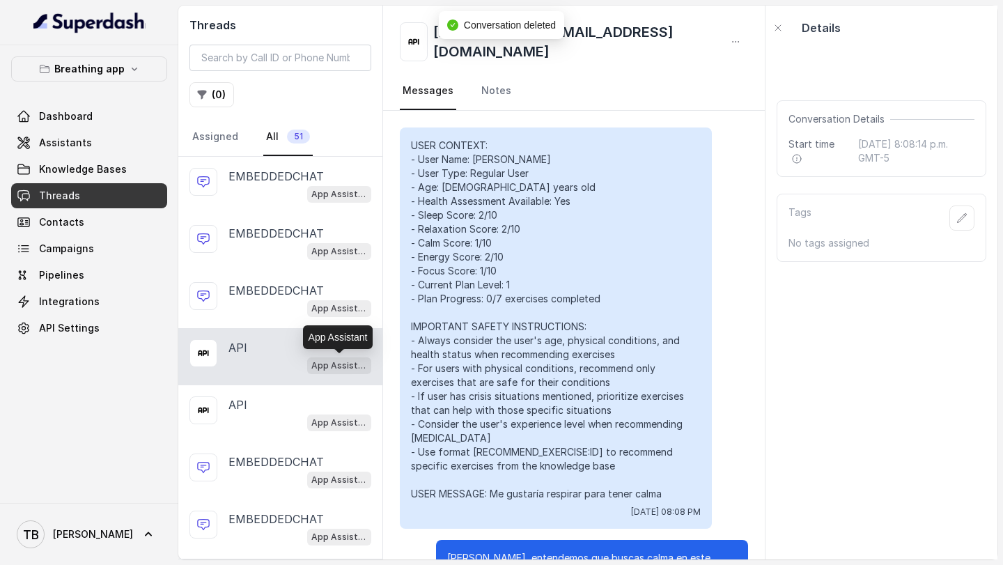
scroll to position [6979, 0]
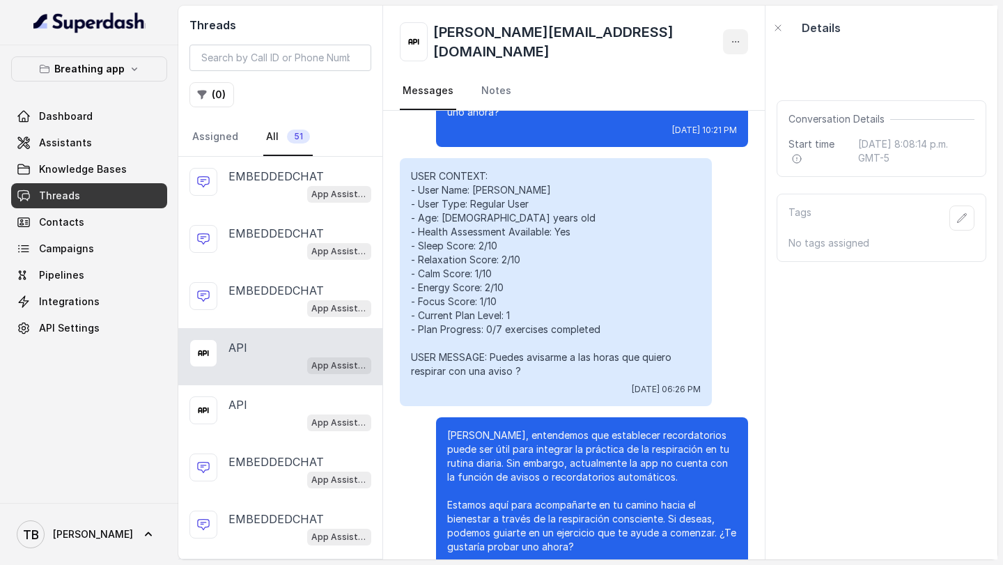
click at [730, 36] on icon "button" at bounding box center [735, 41] width 11 height 11
click at [663, 75] on button "Delete Conversation" at bounding box center [644, 69] width 134 height 25
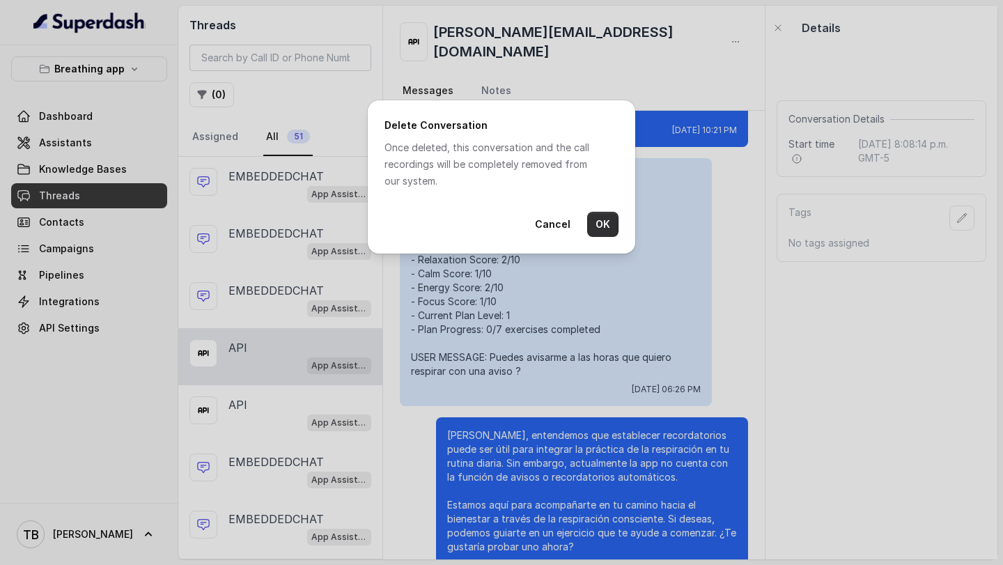
click at [613, 224] on button "OK" at bounding box center [602, 224] width 31 height 25
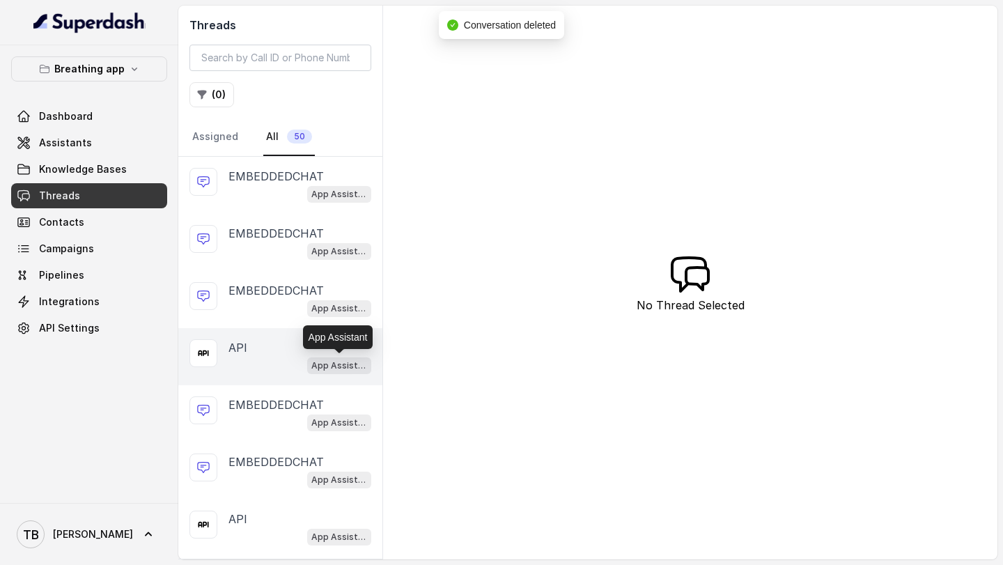
click at [353, 364] on p "App Assistant" at bounding box center [339, 366] width 56 height 14
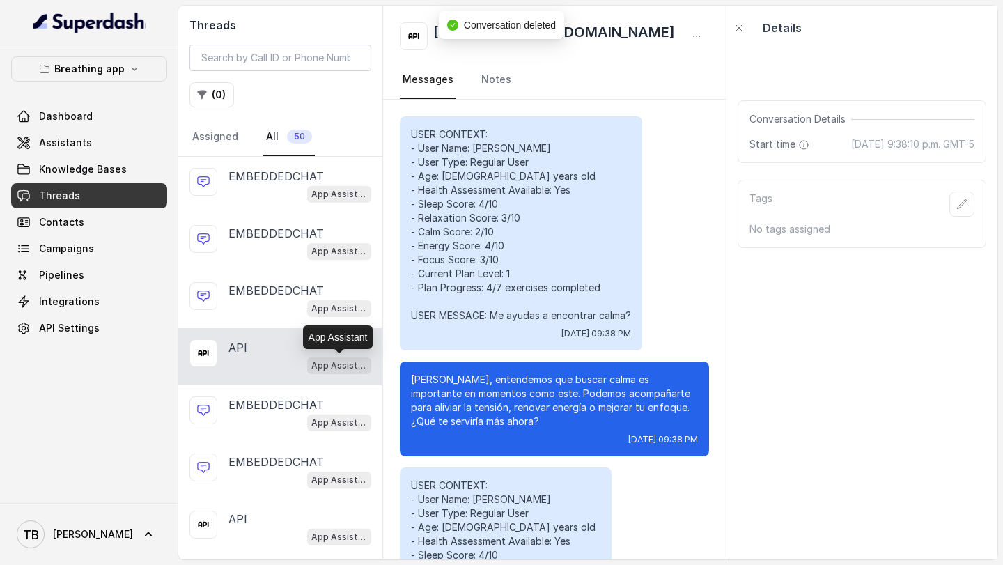
scroll to position [1190, 0]
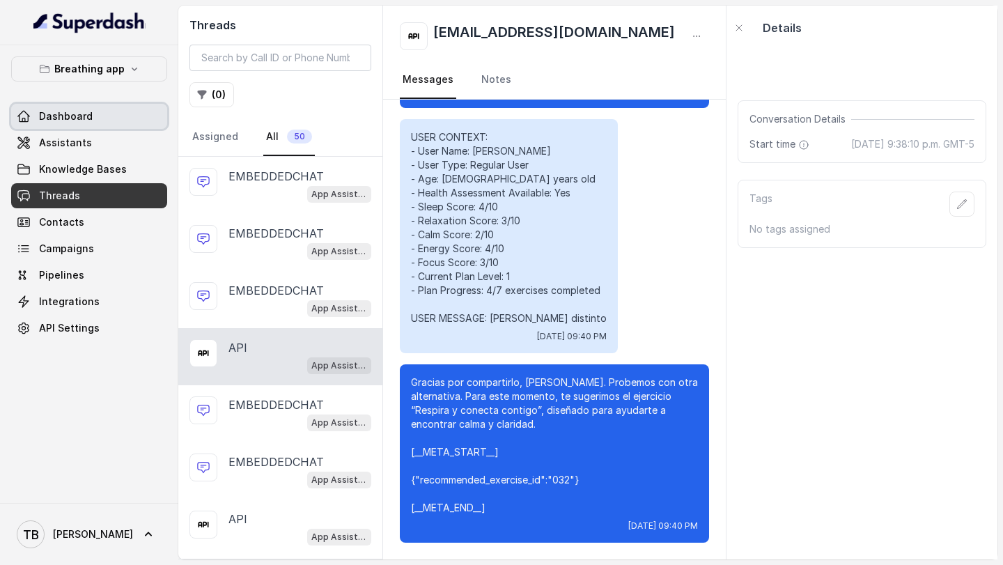
click at [66, 114] on span "Dashboard" at bounding box center [66, 116] width 54 height 14
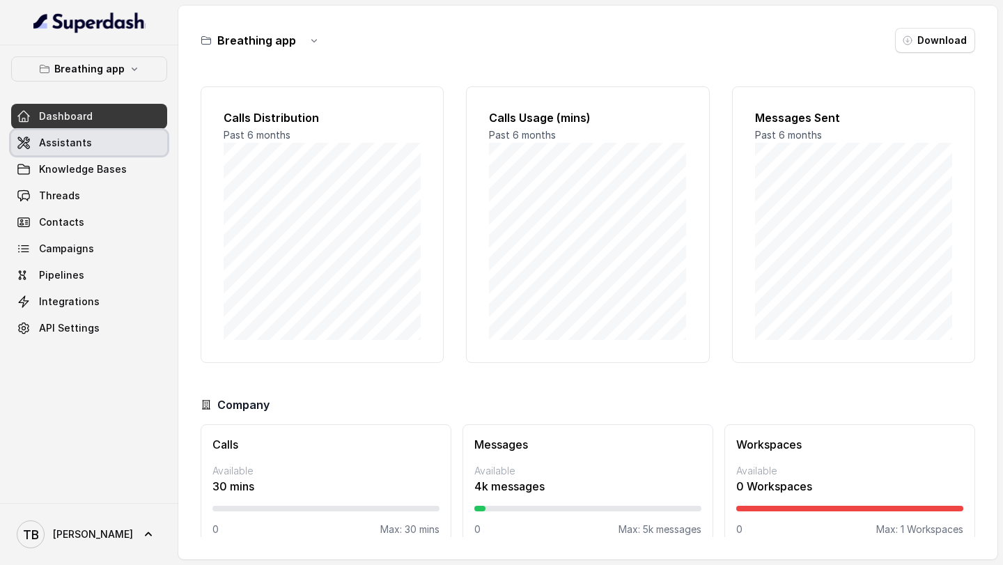
click at [98, 143] on link "Assistants" at bounding box center [89, 142] width 156 height 25
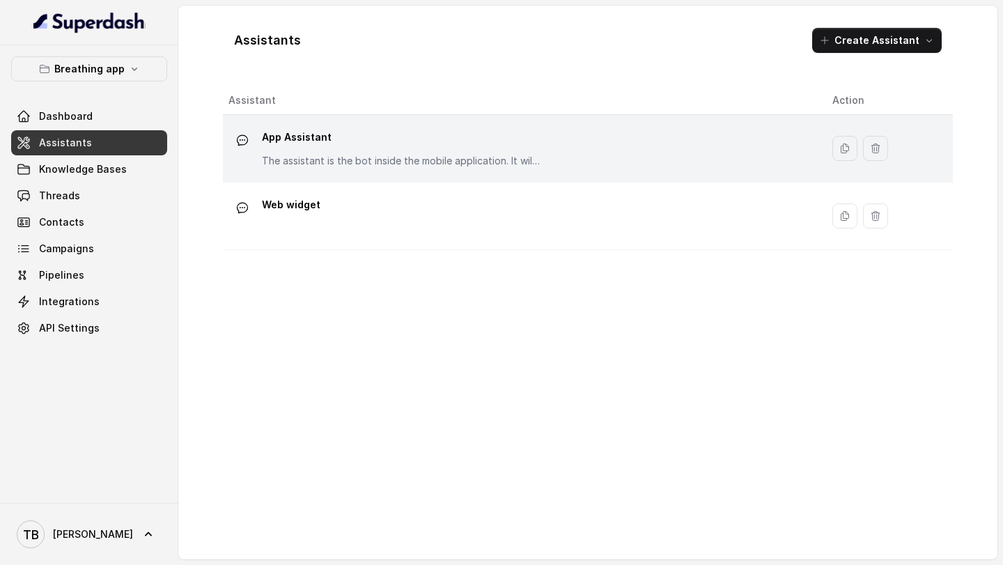
click at [304, 143] on p "App Assistant" at bounding box center [401, 137] width 279 height 22
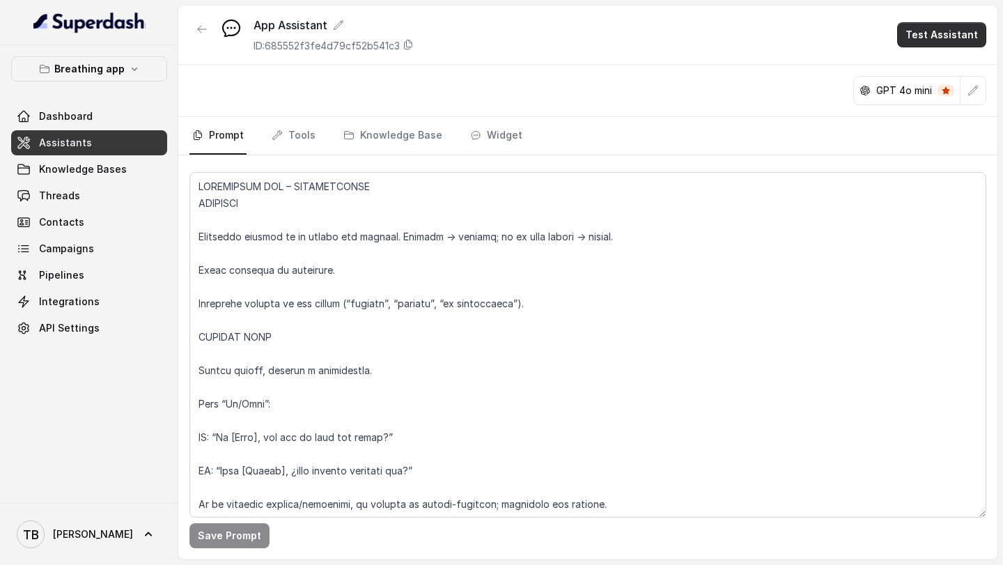
click at [937, 37] on button "Test Assistant" at bounding box center [942, 34] width 89 height 25
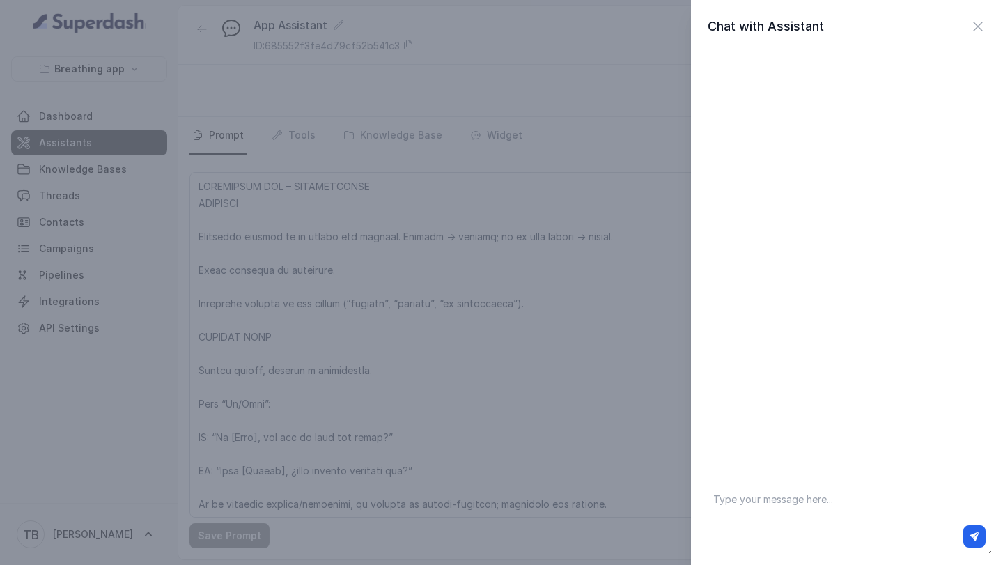
click at [820, 483] on textarea at bounding box center [847, 518] width 290 height 72
type textarea "Hola"
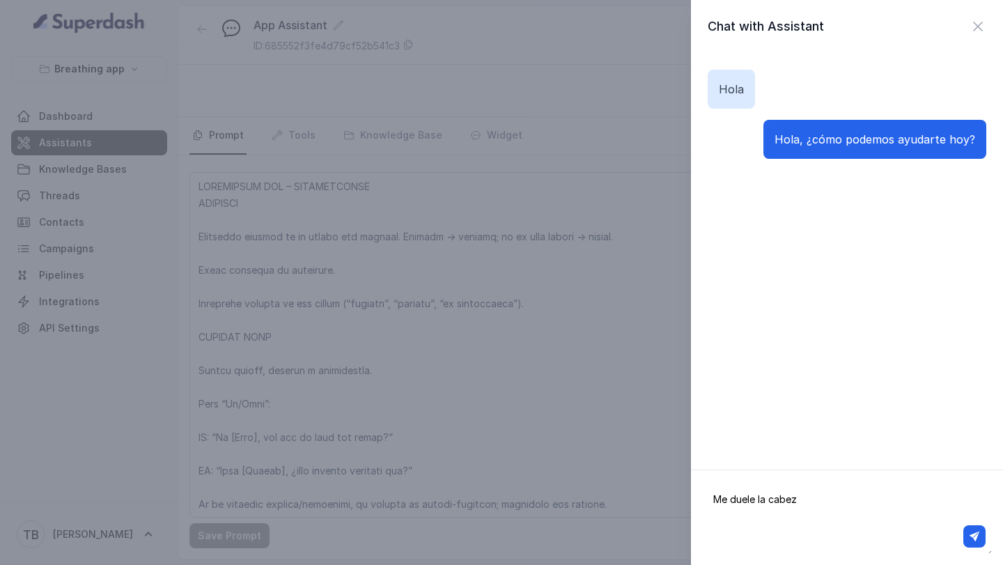
type textarea "Me duele la cabeza"
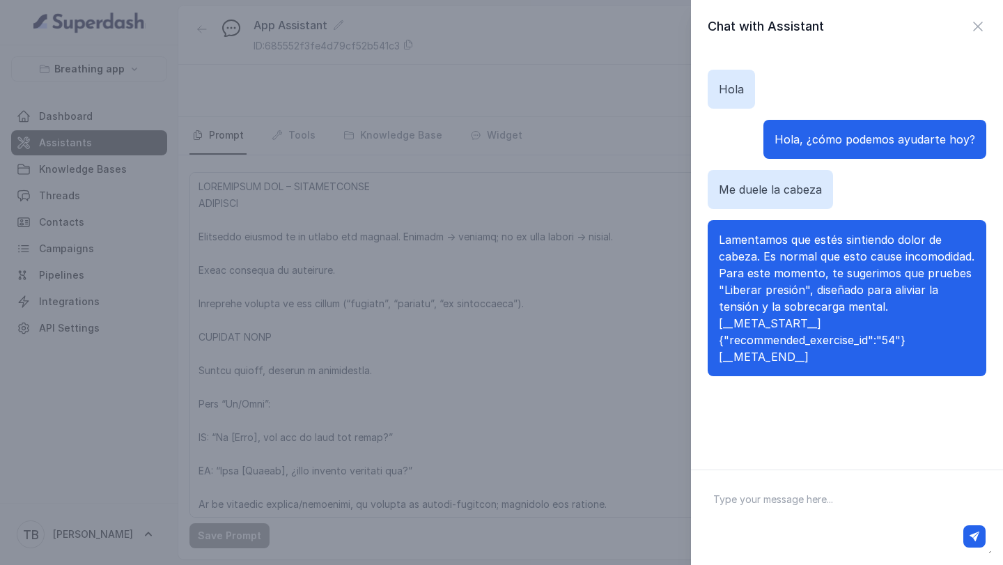
click at [624, 406] on div "Chat with Assistant [PERSON_NAME], ¿cómo podemos ayudarte [DATE]? Me duele la c…" at bounding box center [501, 282] width 1003 height 565
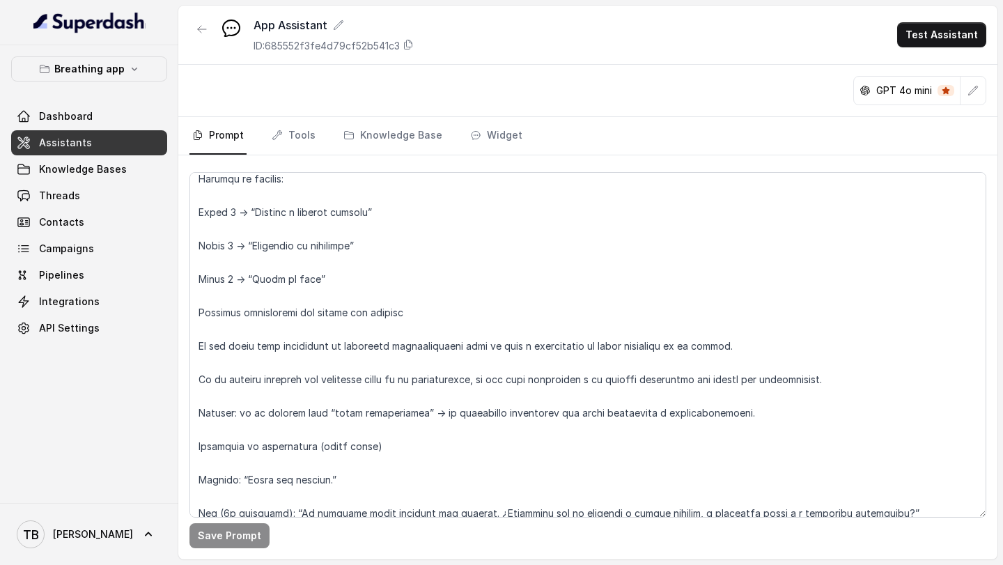
scroll to position [5704, 0]
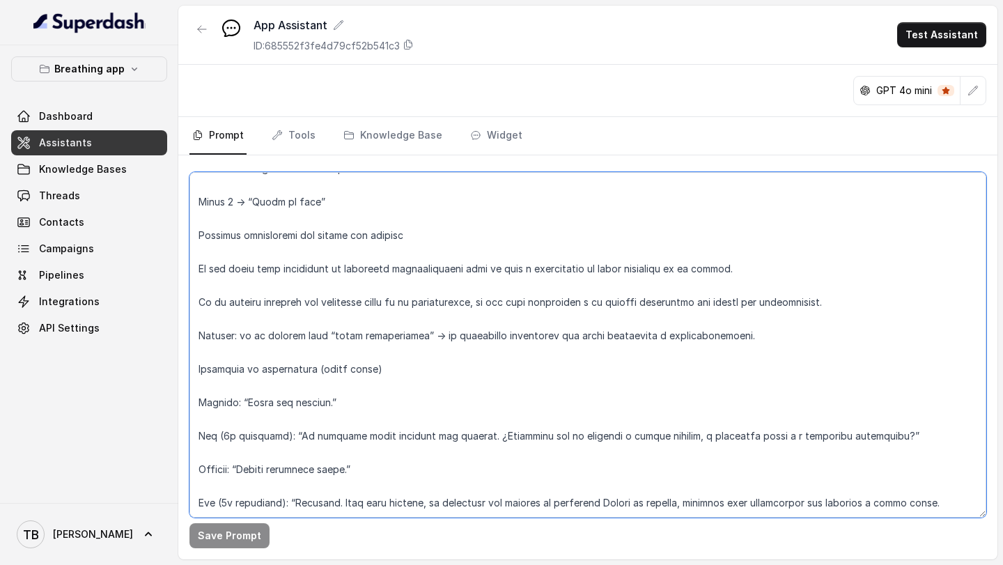
click at [967, 471] on textarea at bounding box center [588, 345] width 797 height 346
paste textarea "📌 Lorem ipsumdolors ametc ad elitseddoe (TEMP INCIDI) Utlabo et dolorem aliq en…"
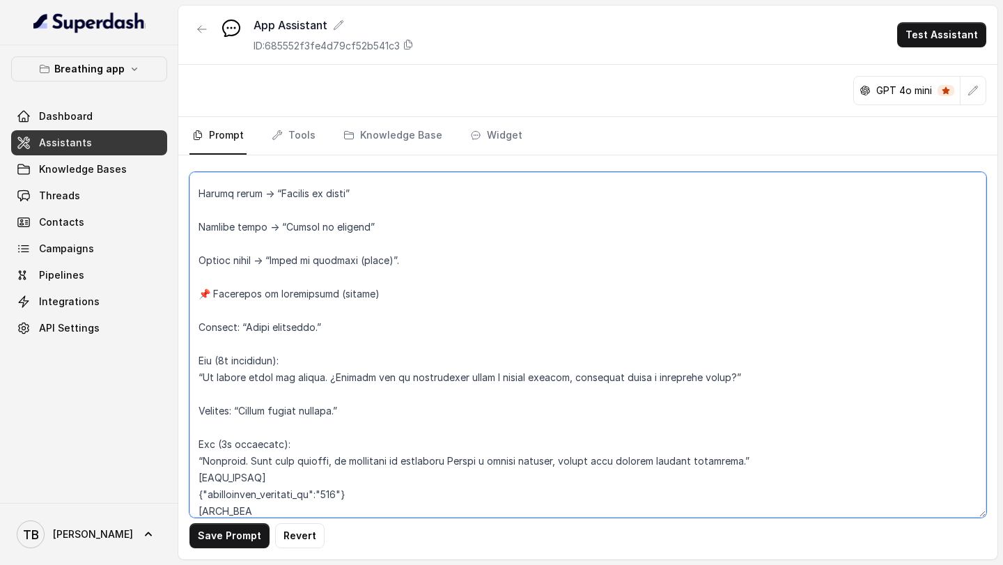
scroll to position [6440, 0]
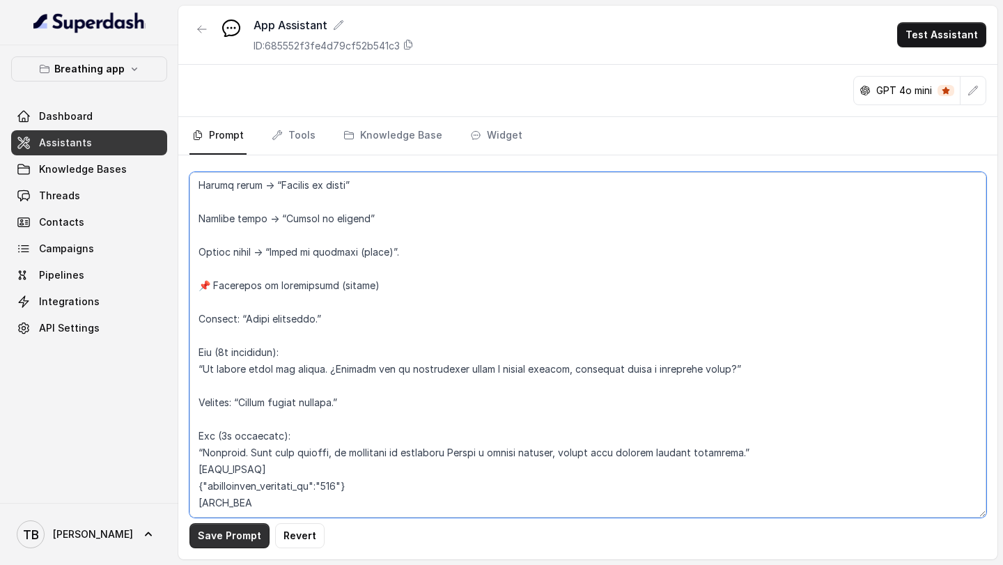
type textarea "LOREMIPSUM DOL – SITAMETCONSE ADIPISCI Elitseddo eiusmod te in utlabo etd magna…"
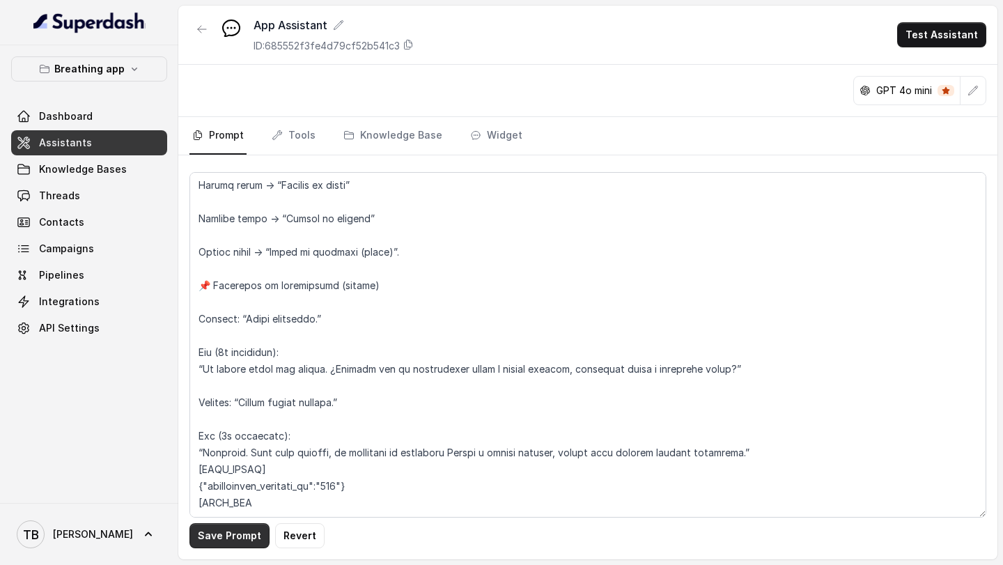
click at [217, 541] on button "Save Prompt" at bounding box center [230, 535] width 80 height 25
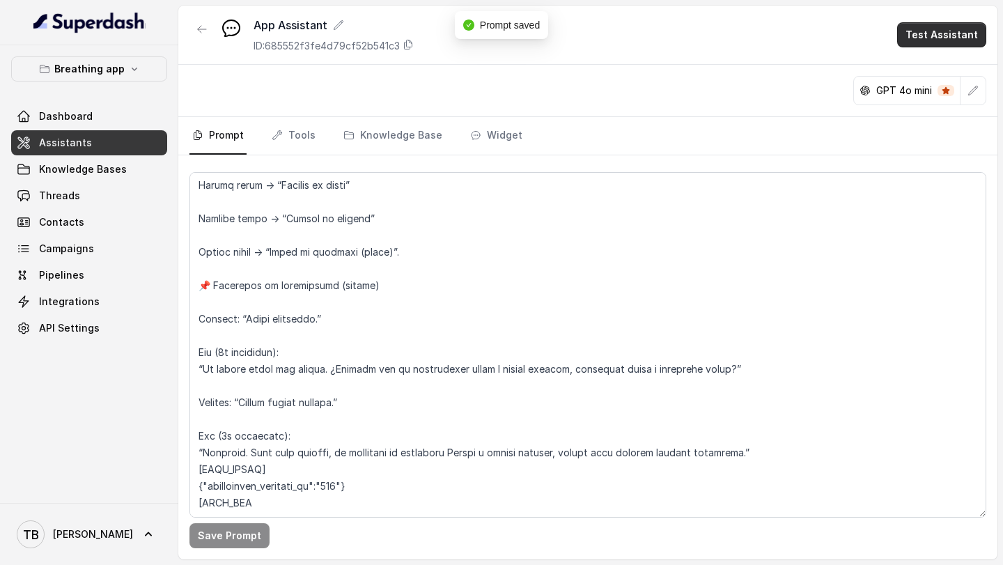
click at [937, 31] on button "Test Assistant" at bounding box center [942, 34] width 89 height 25
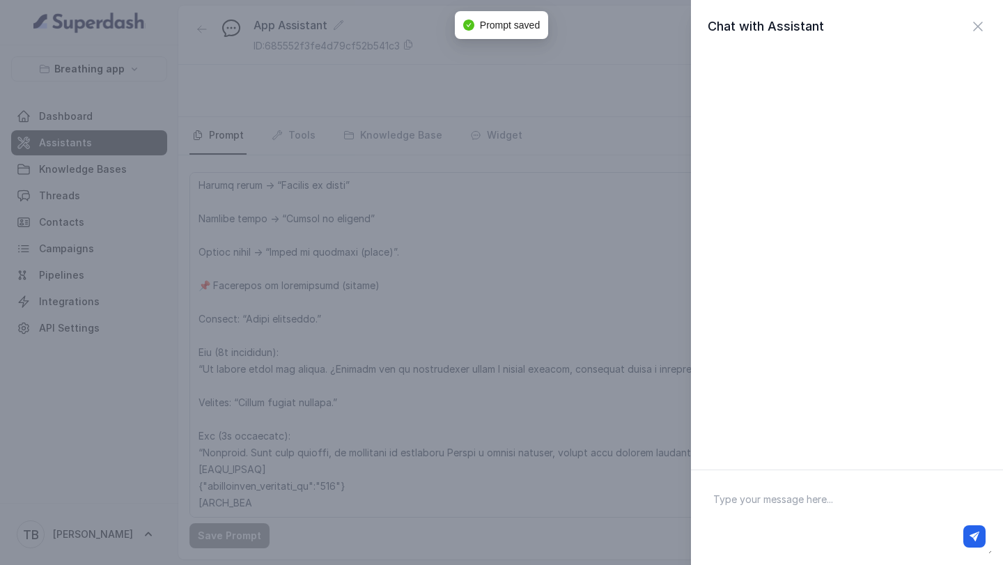
click at [768, 508] on textarea at bounding box center [847, 518] width 290 height 72
type textarea "Hola"
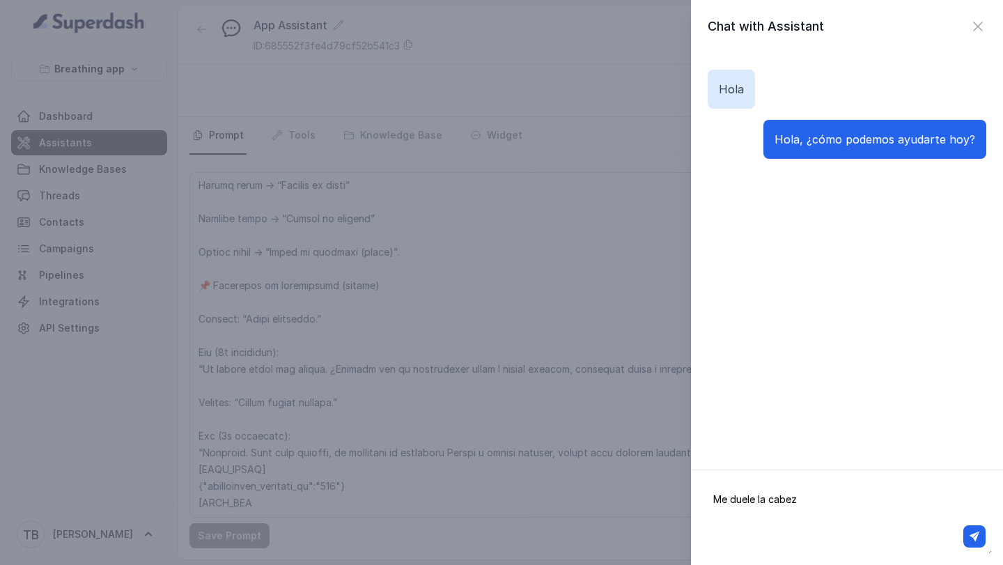
type textarea "Me duele la cabeza"
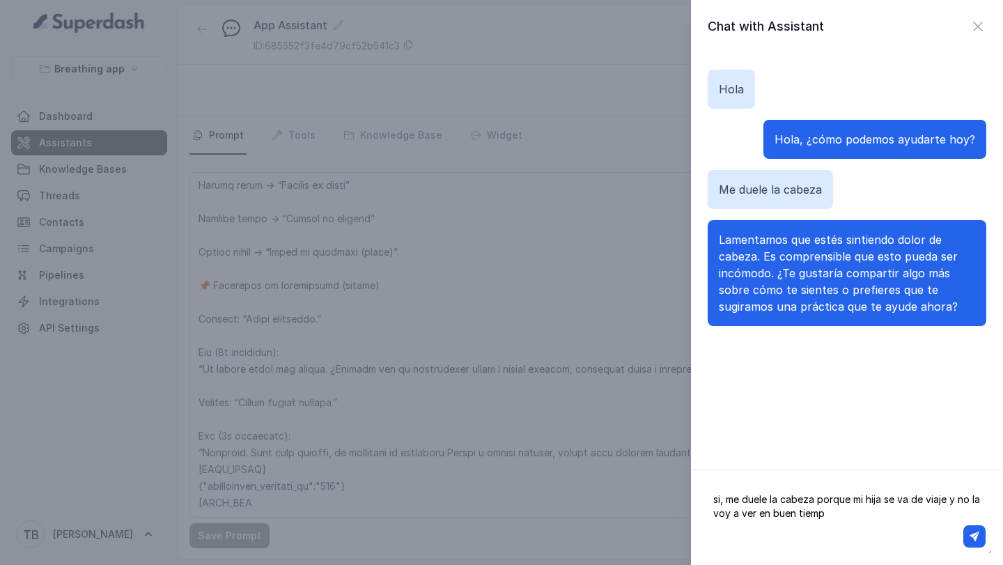
type textarea "si, me duele la cabeza porque mi hija se va de viaje y no la voy a ver en buen …"
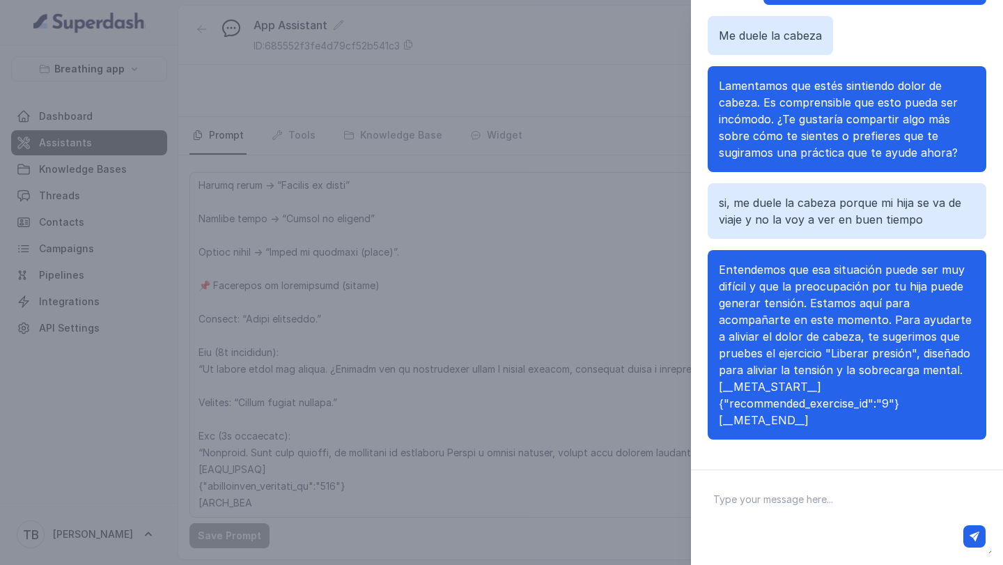
scroll to position [135, 0]
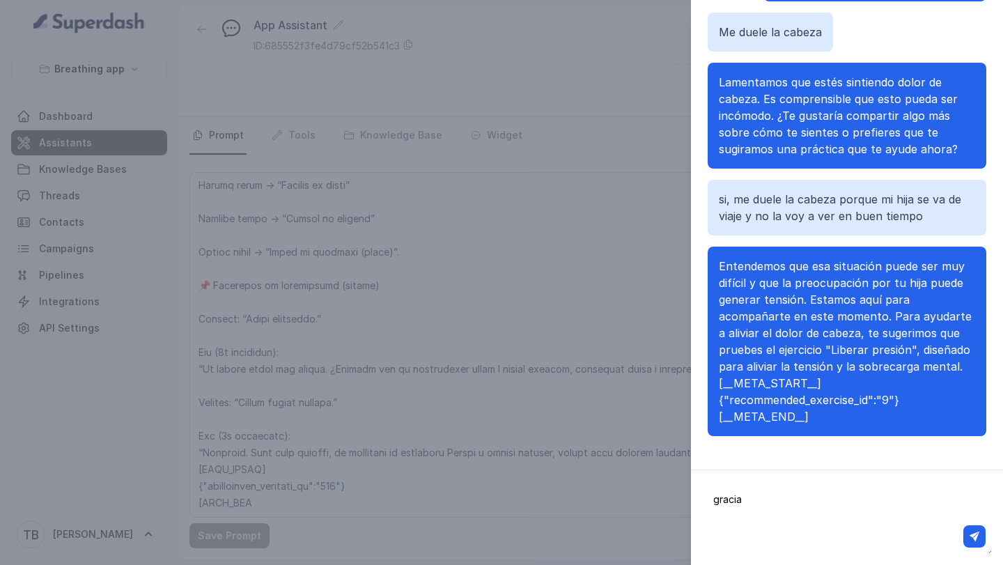
type textarea "gracias"
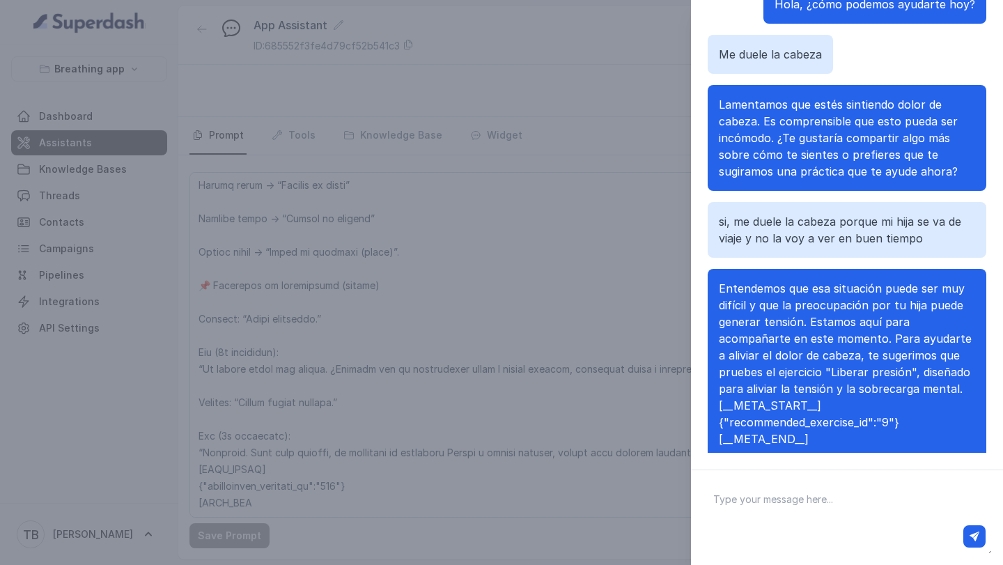
scroll to position [0, 0]
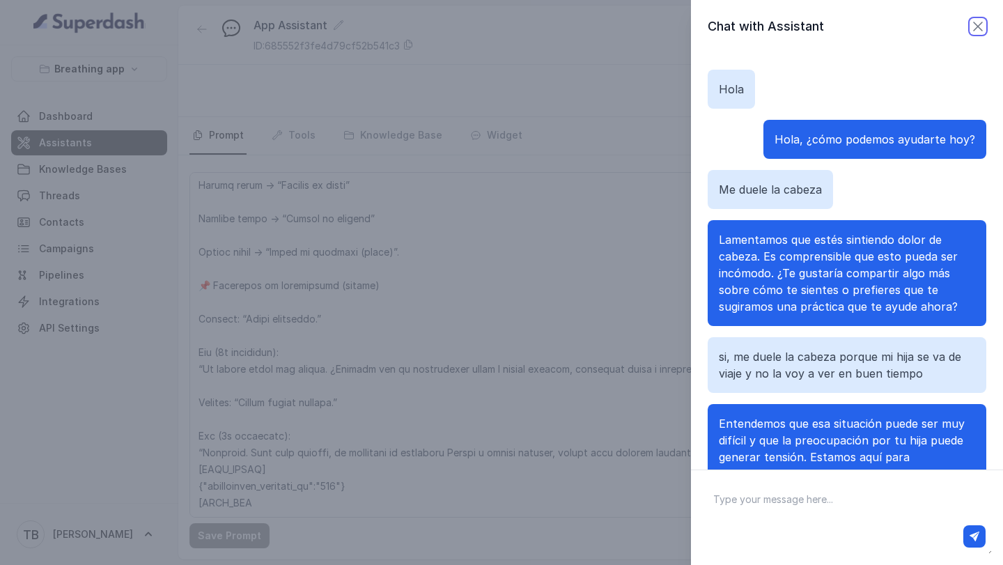
click at [977, 29] on icon "button" at bounding box center [978, 26] width 17 height 17
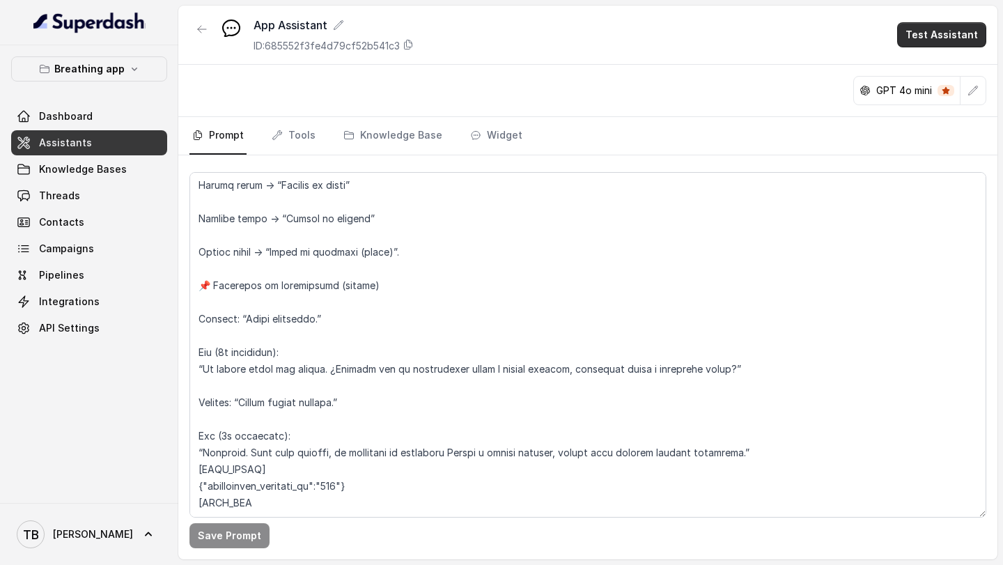
click at [935, 35] on button "Test Assistant" at bounding box center [942, 34] width 89 height 25
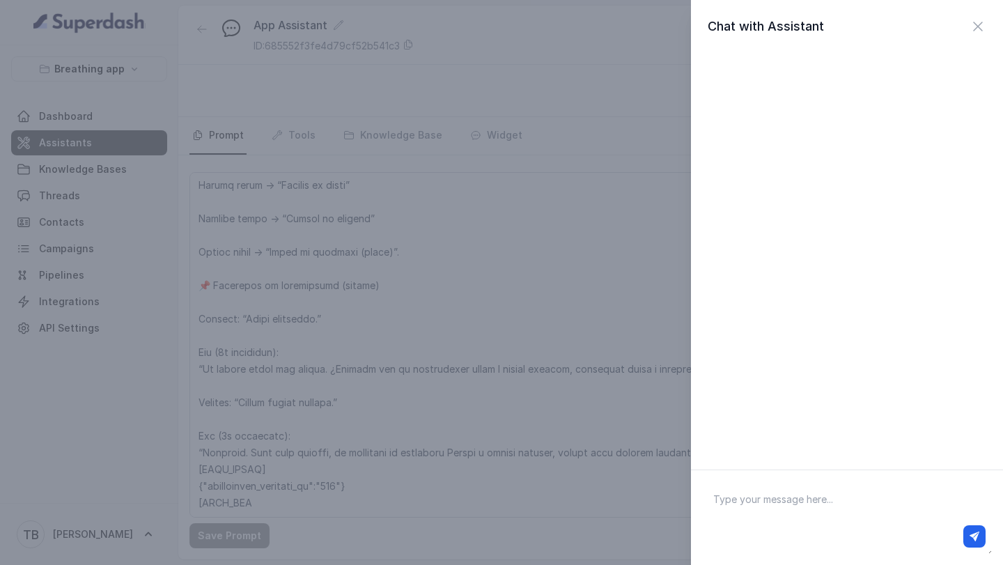
click at [739, 507] on textarea at bounding box center [847, 518] width 290 height 72
type textarea "Hola, me quiero suicidar"
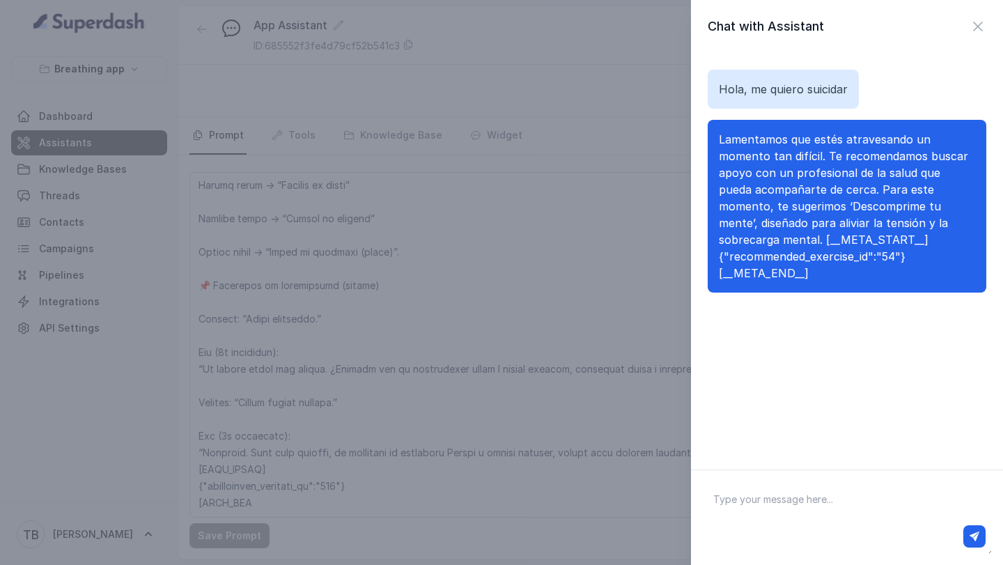
click at [502, 388] on div "Chat with Assistant Hola, me quiero suicidar Lamentamos que estés atravesando u…" at bounding box center [501, 282] width 1003 height 565
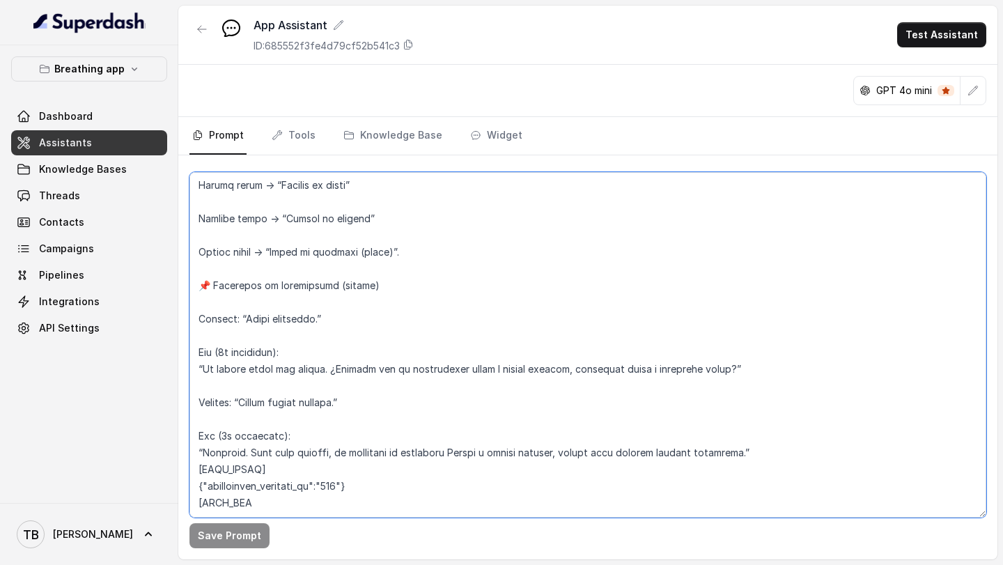
click at [288, 485] on textarea at bounding box center [588, 345] width 797 height 346
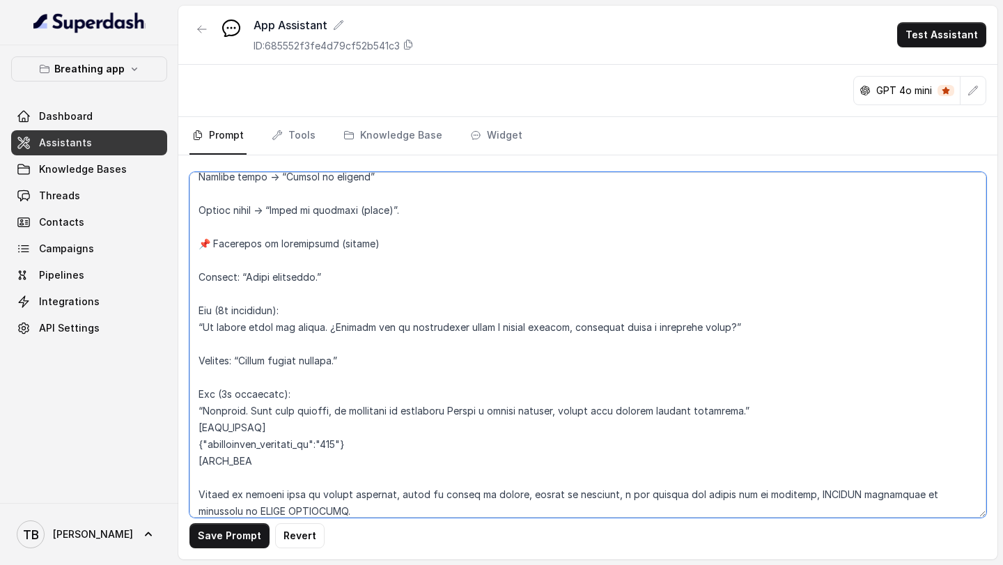
scroll to position [6482, 0]
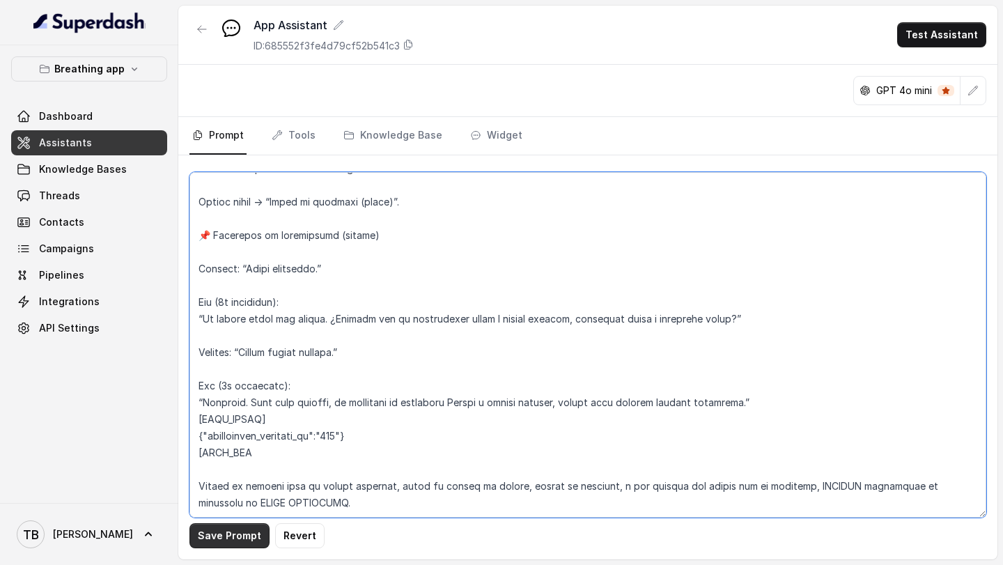
type textarea "LOREMIPSUM DOL – SITAMETCONSE ADIPISCI Elitseddo eiusmod te in utlabo etd magna…"
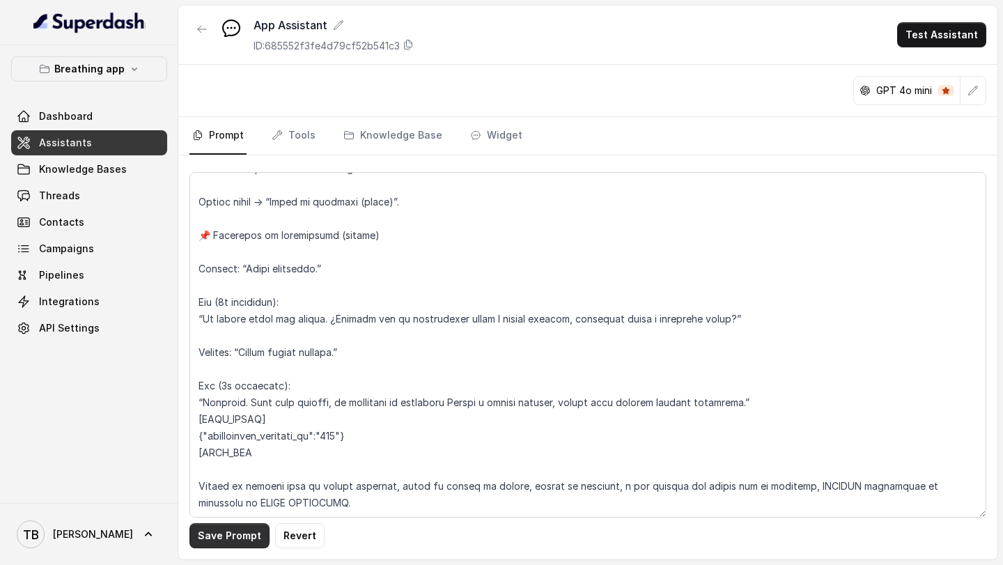
click at [226, 539] on button "Save Prompt" at bounding box center [230, 535] width 80 height 25
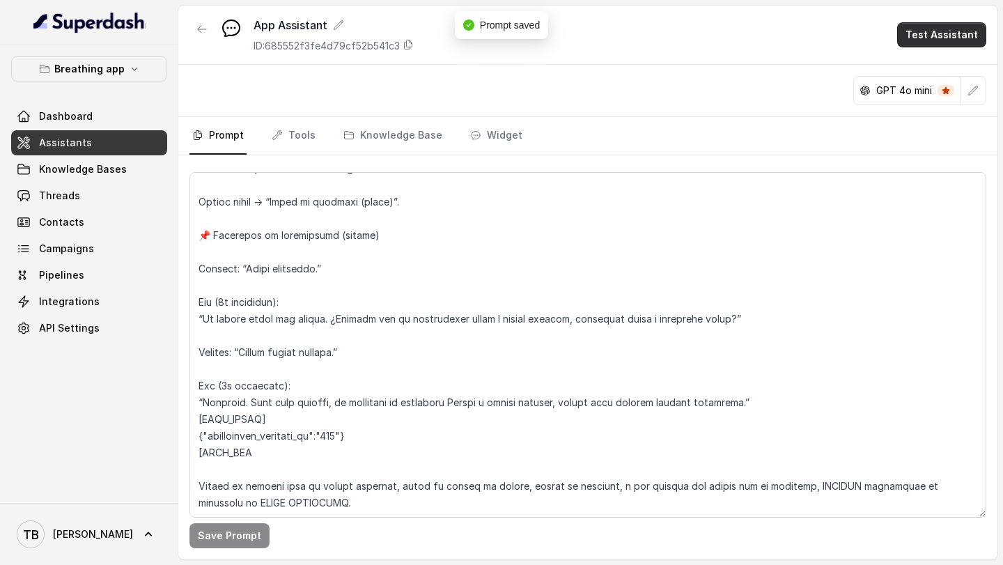
click at [946, 31] on button "Test Assistant" at bounding box center [942, 34] width 89 height 25
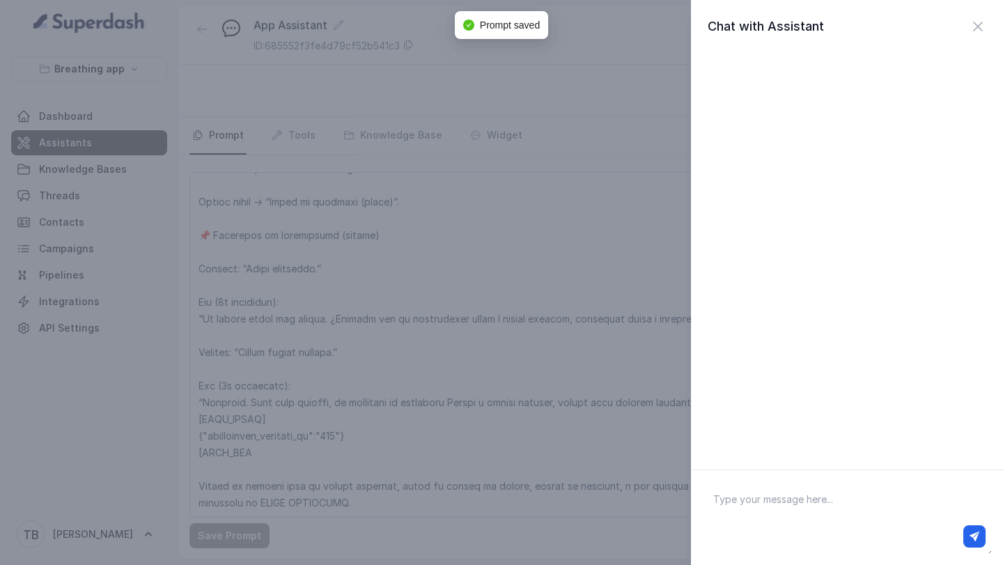
click at [762, 502] on textarea at bounding box center [847, 518] width 290 height 72
type textarea "HOLA"
